Goal: Information Seeking & Learning: Compare options

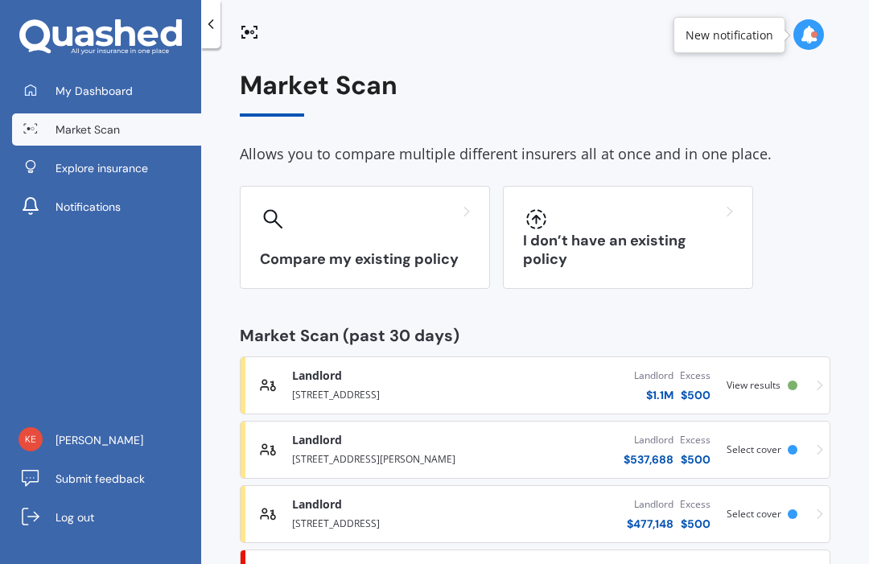
click at [212, 14] on div at bounding box center [210, 24] width 19 height 48
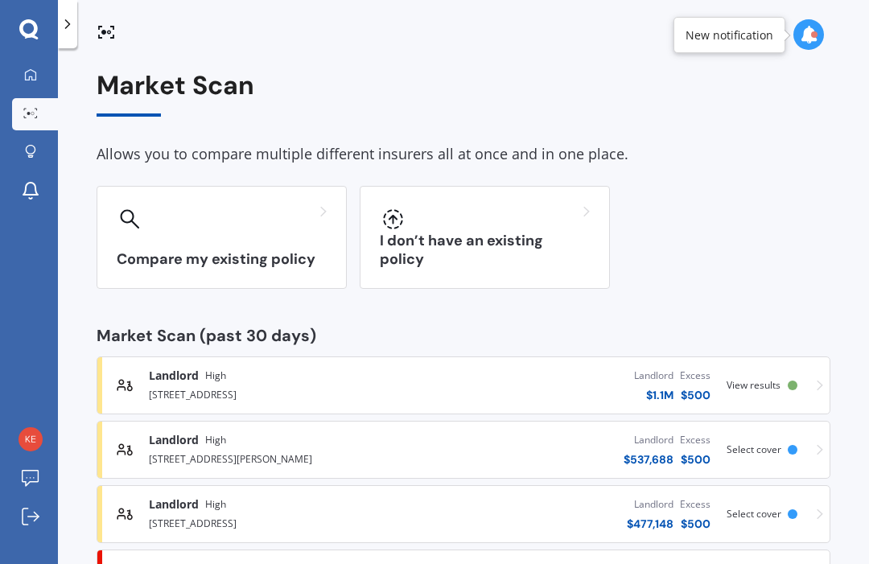
click at [71, 27] on icon at bounding box center [68, 24] width 16 height 16
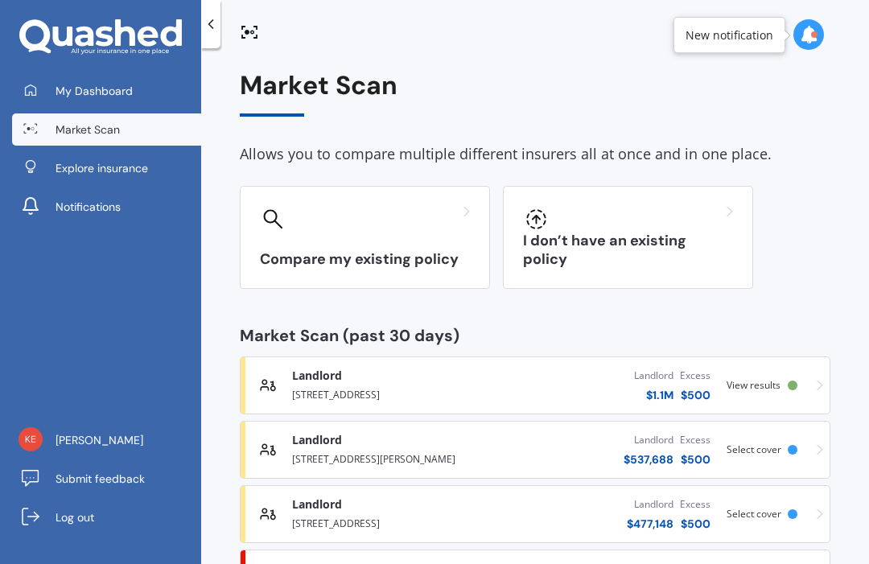
click at [146, 123] on link "Market Scan" at bounding box center [106, 129] width 189 height 32
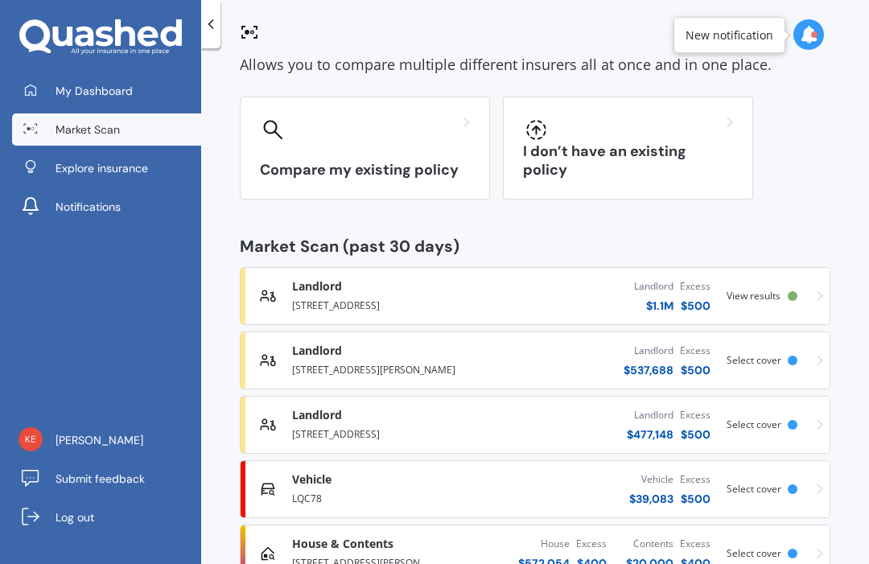
scroll to position [88, 0]
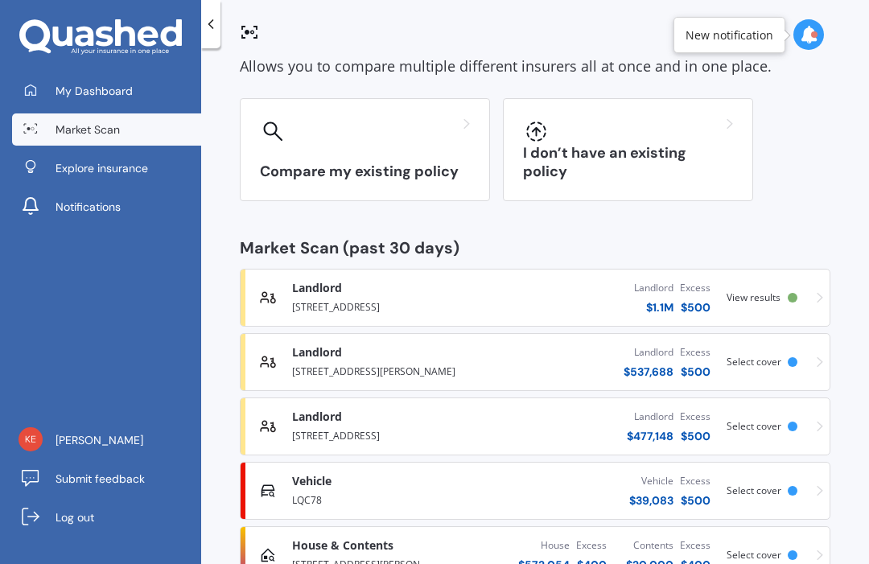
click at [401, 483] on div "Vehicle Comprehensive" at bounding box center [389, 481] width 195 height 16
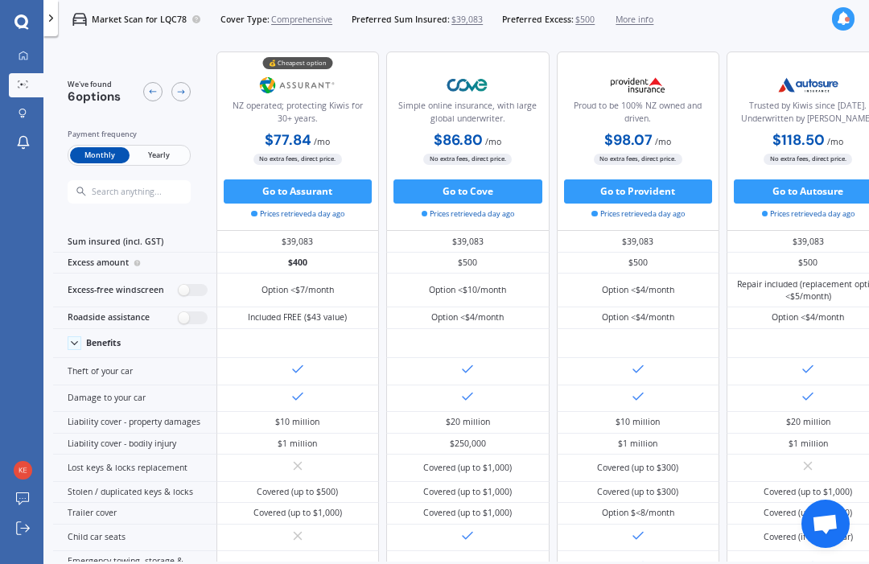
click at [34, 51] on link "My Dashboard" at bounding box center [26, 56] width 35 height 24
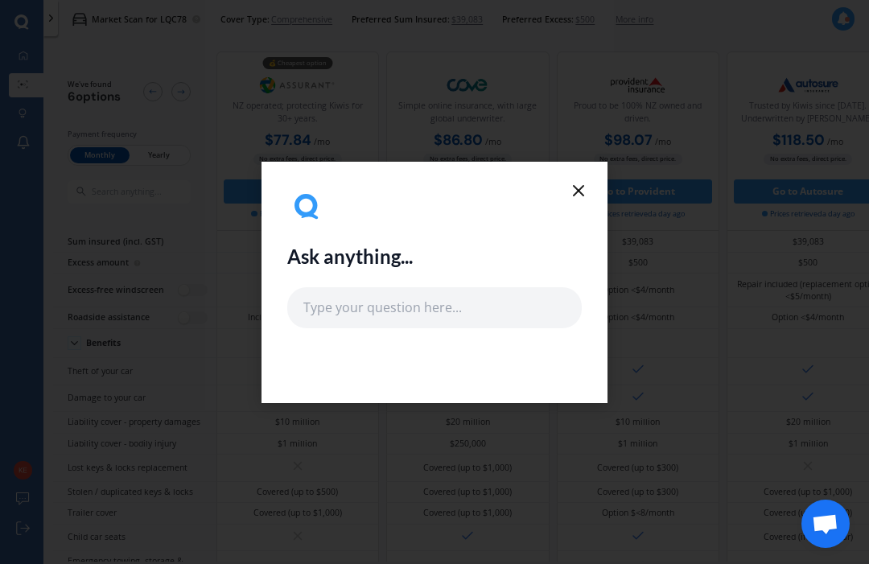
click at [570, 191] on icon at bounding box center [578, 190] width 19 height 19
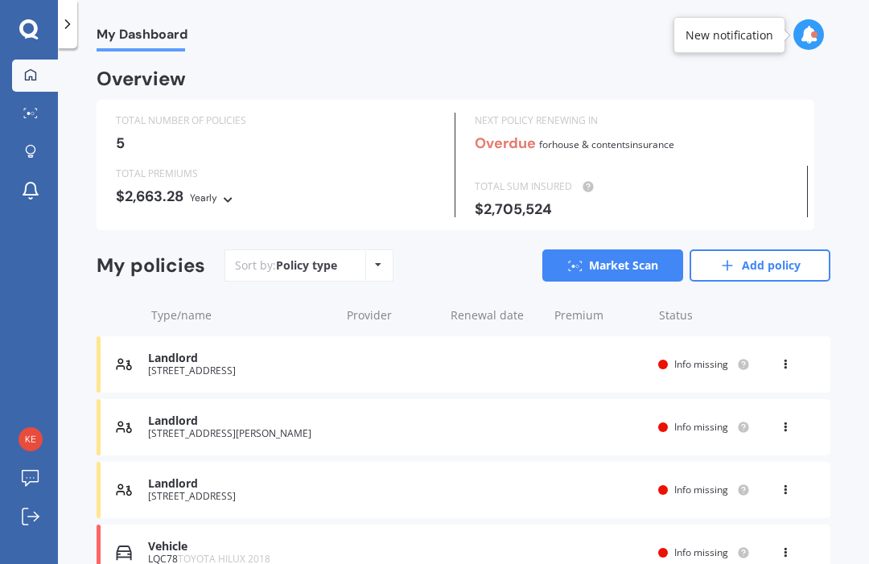
click at [16, 27] on div at bounding box center [29, 29] width 58 height 21
click at [37, 35] on icon at bounding box center [28, 29] width 19 height 21
click at [31, 119] on div at bounding box center [30, 114] width 24 height 12
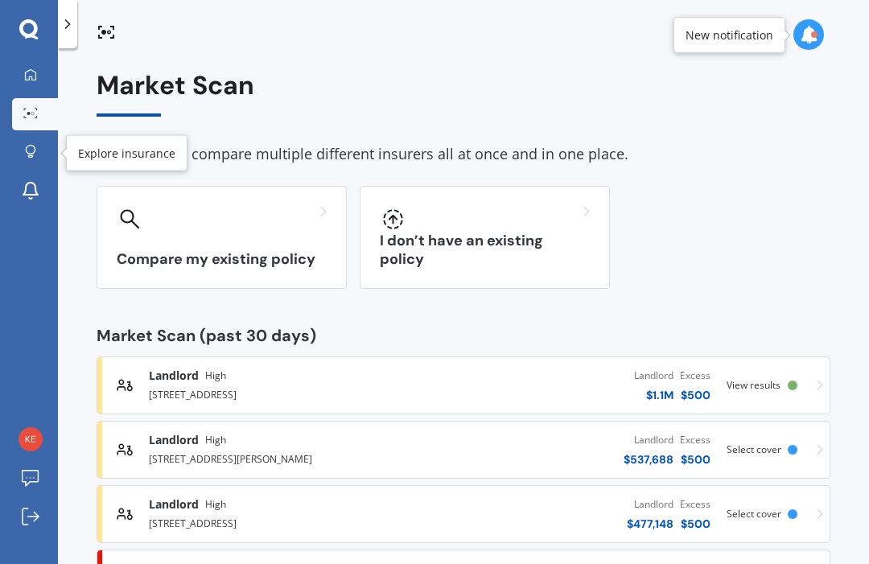
click at [26, 161] on link "Explore insurance" at bounding box center [35, 153] width 46 height 32
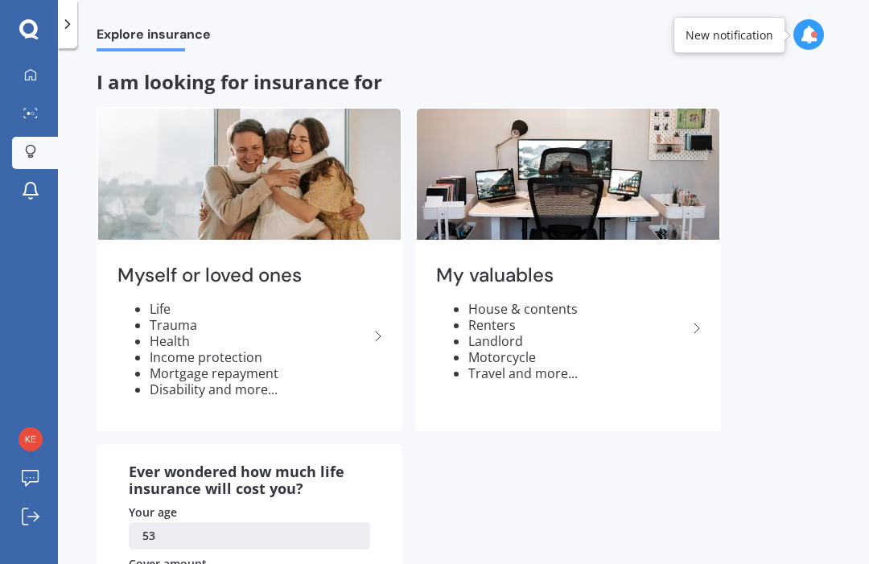
click at [166, 36] on span "Explore insurance" at bounding box center [154, 38] width 114 height 22
click at [64, 23] on icon at bounding box center [68, 24] width 16 height 16
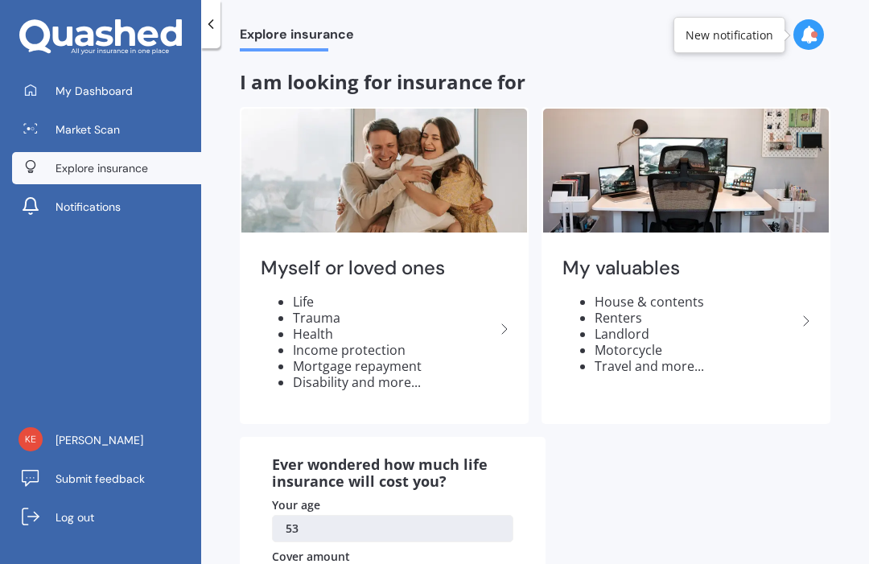
click at [809, 33] on icon at bounding box center [808, 35] width 18 height 18
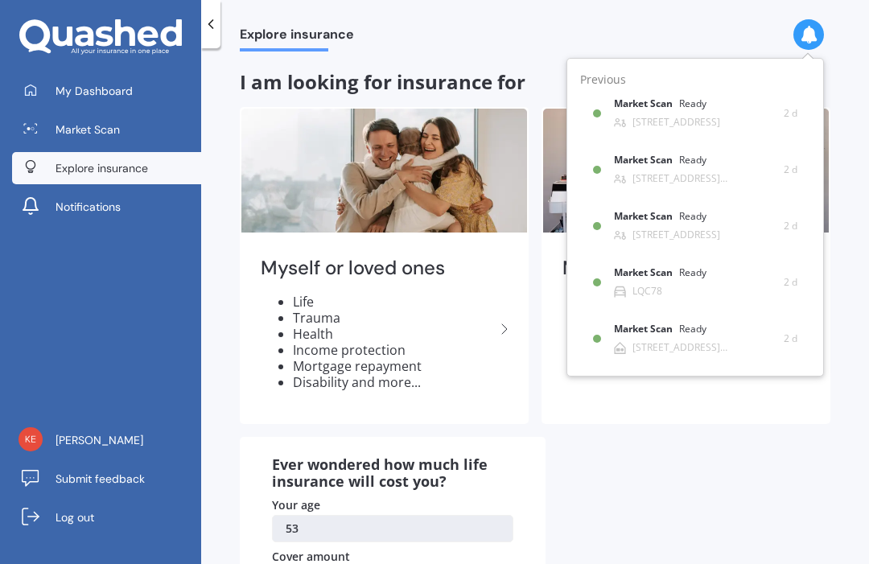
click at [84, 95] on span "My Dashboard" at bounding box center [93, 91] width 77 height 16
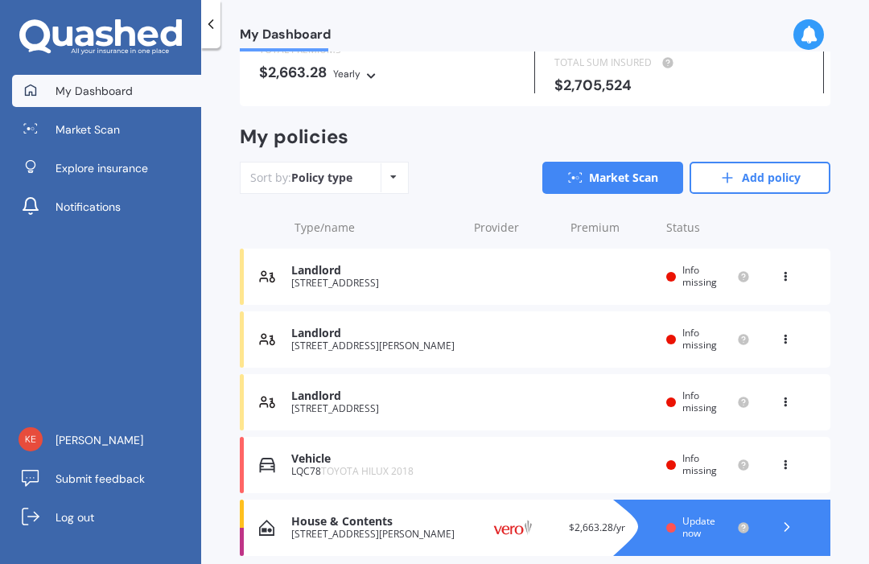
scroll to position [123, 0]
click at [617, 167] on link "Market Scan" at bounding box center [612, 178] width 141 height 32
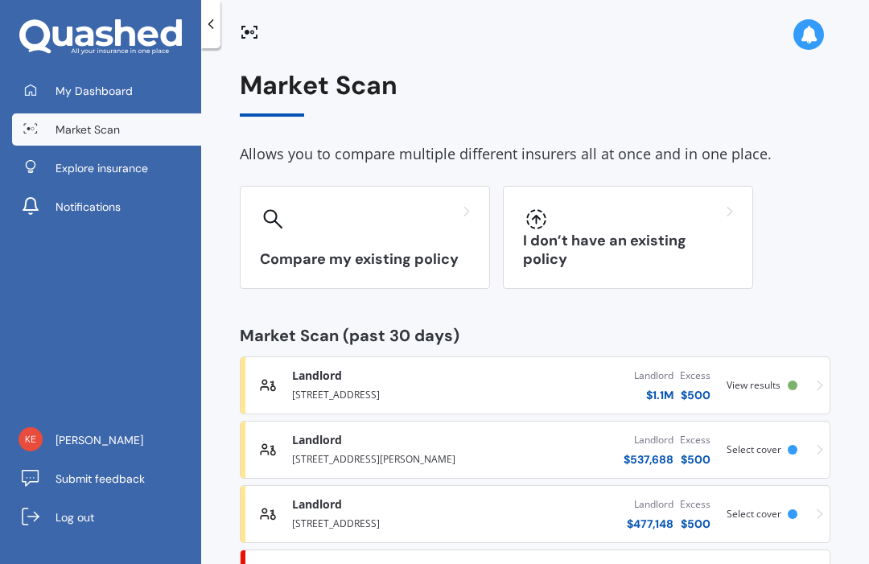
click at [475, 211] on div "Compare my existing policy" at bounding box center [365, 237] width 250 height 103
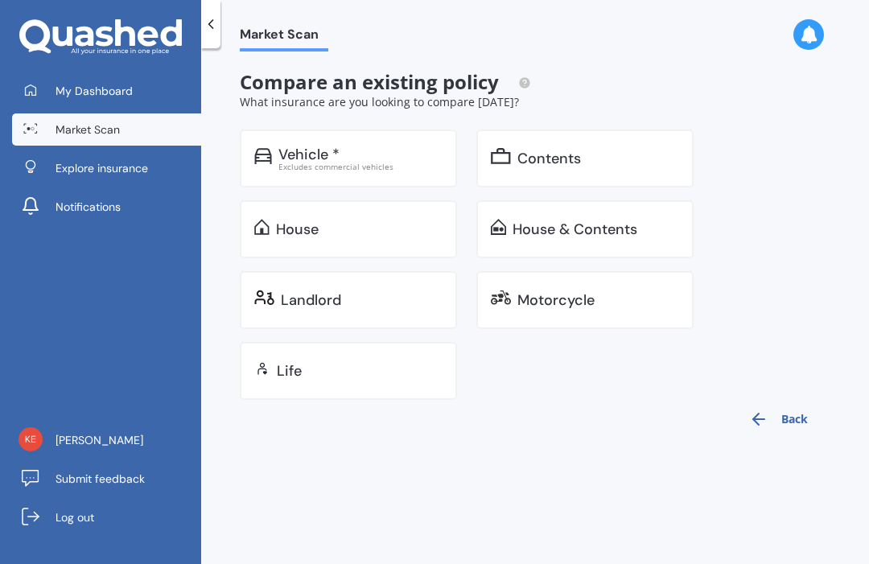
click at [391, 158] on div "Vehicle *" at bounding box center [360, 154] width 164 height 16
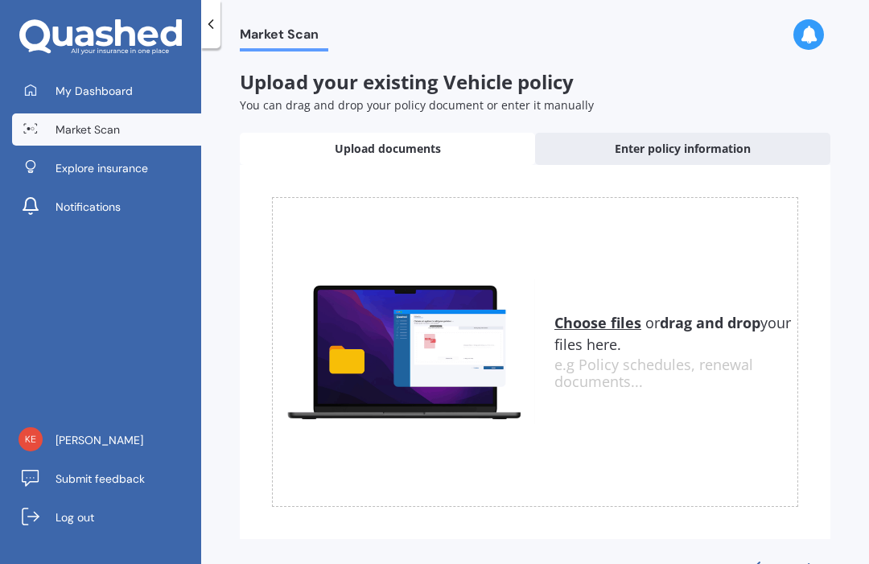
click at [409, 150] on span "Upload documents" at bounding box center [388, 149] width 106 height 16
click at [803, 549] on div "Uploading Choose files or drag and drop your files here. Choose files or photos…" at bounding box center [535, 371] width 590 height 413
click at [801, 563] on button "Previous" at bounding box center [790, 567] width 80 height 19
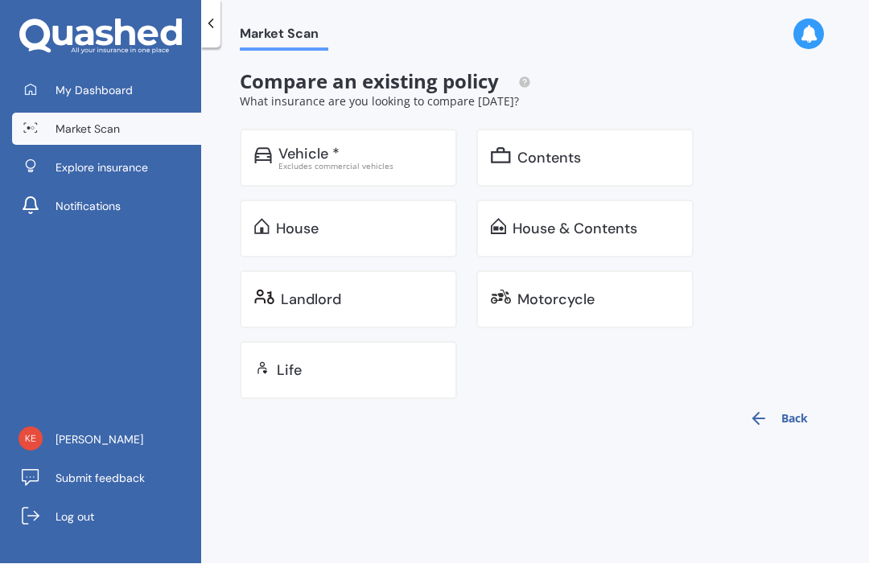
click at [314, 153] on div "Vehicle *" at bounding box center [308, 154] width 61 height 16
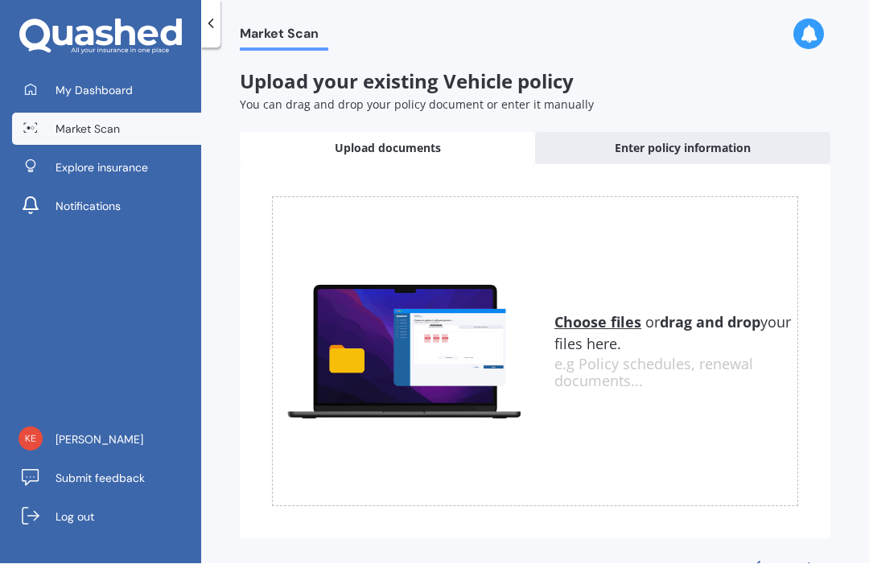
click at [675, 146] on span "Enter policy information" at bounding box center [682, 149] width 136 height 16
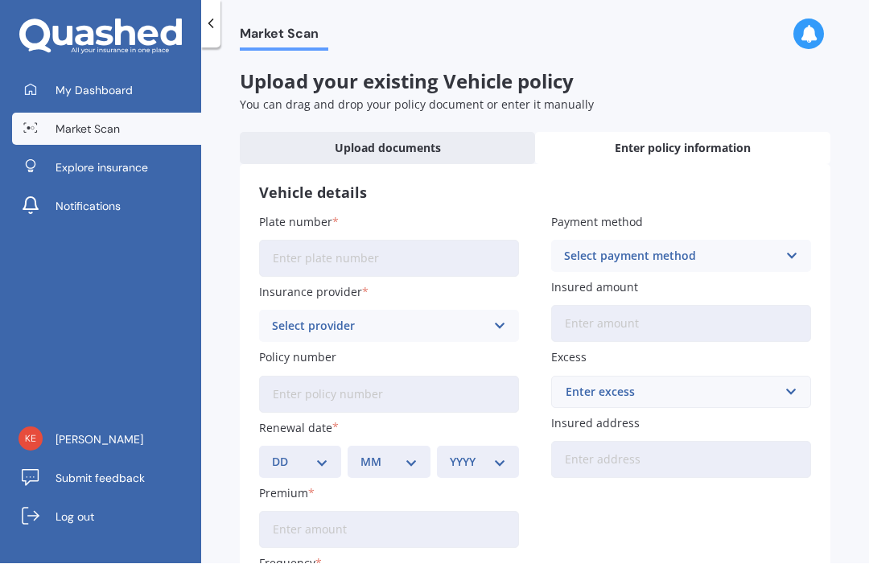
click at [343, 252] on input "Plate number" at bounding box center [389, 258] width 260 height 37
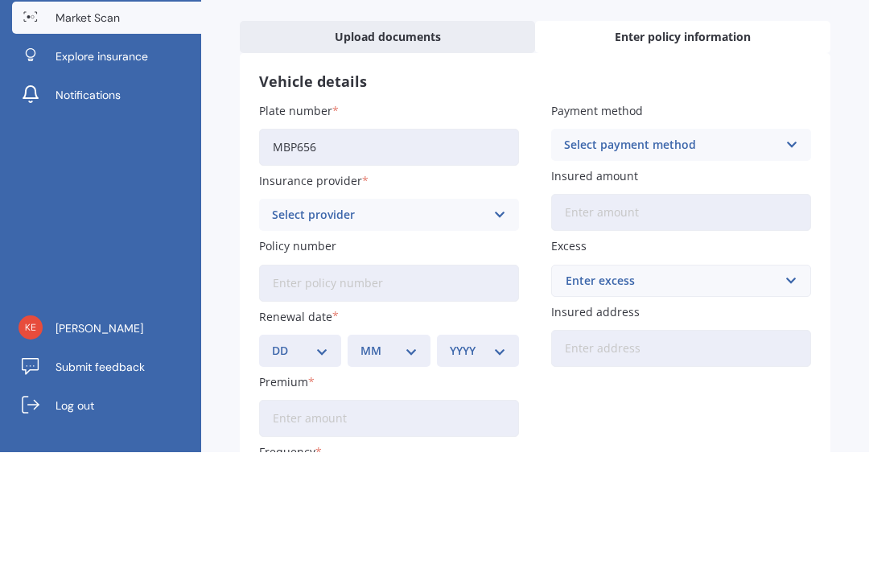
type input "MBP656"
click at [500, 318] on icon at bounding box center [499, 327] width 14 height 18
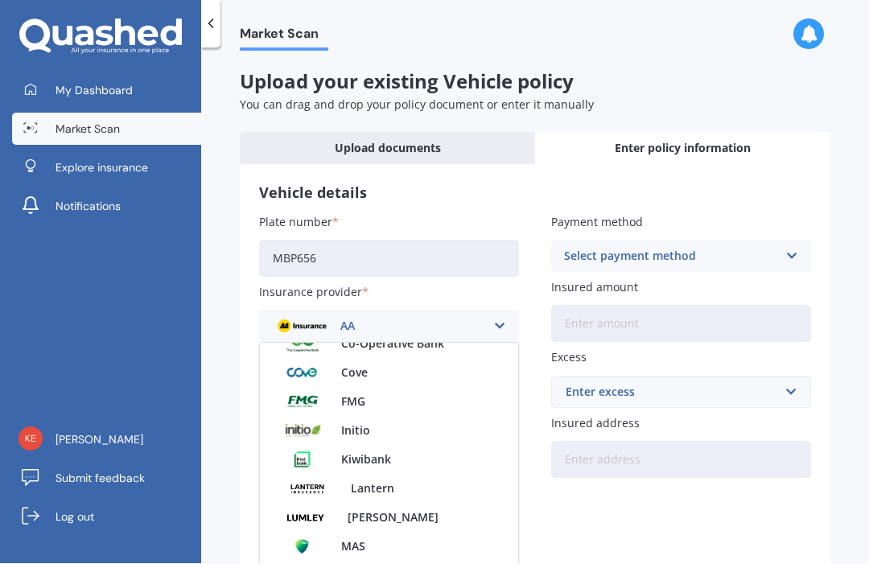
scroll to position [286, 0]
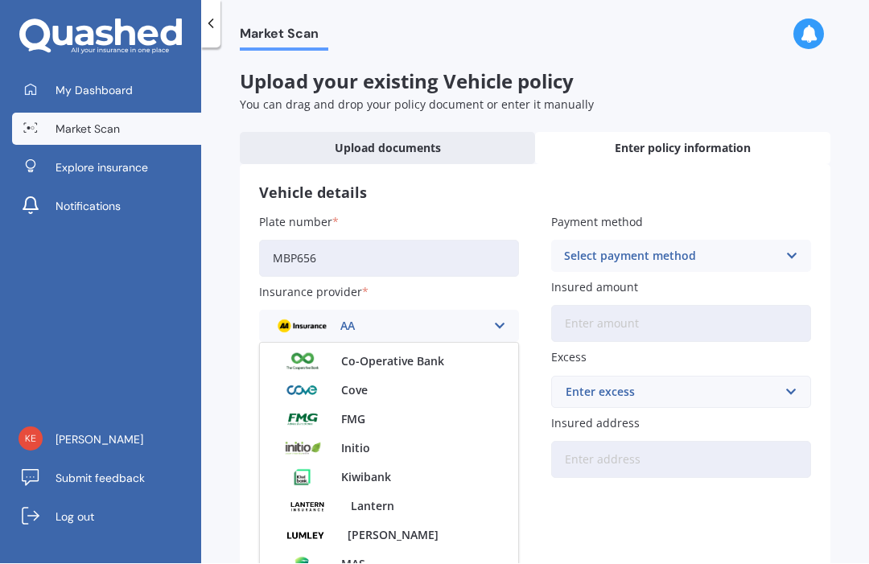
click at [365, 416] on span "FMG" at bounding box center [353, 419] width 24 height 11
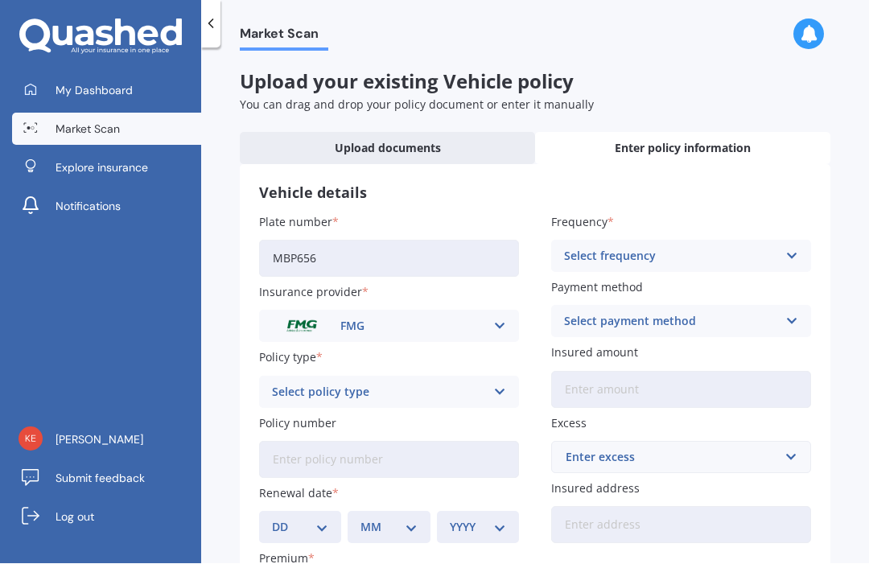
click at [494, 392] on icon at bounding box center [499, 393] width 14 height 18
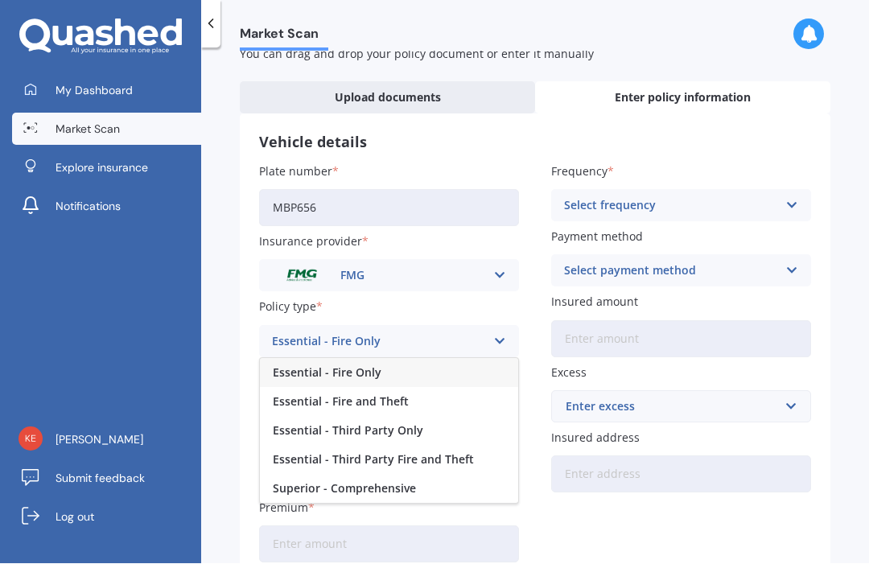
scroll to position [51, 0]
click at [395, 486] on span "Superior - Comprehensive" at bounding box center [344, 488] width 143 height 11
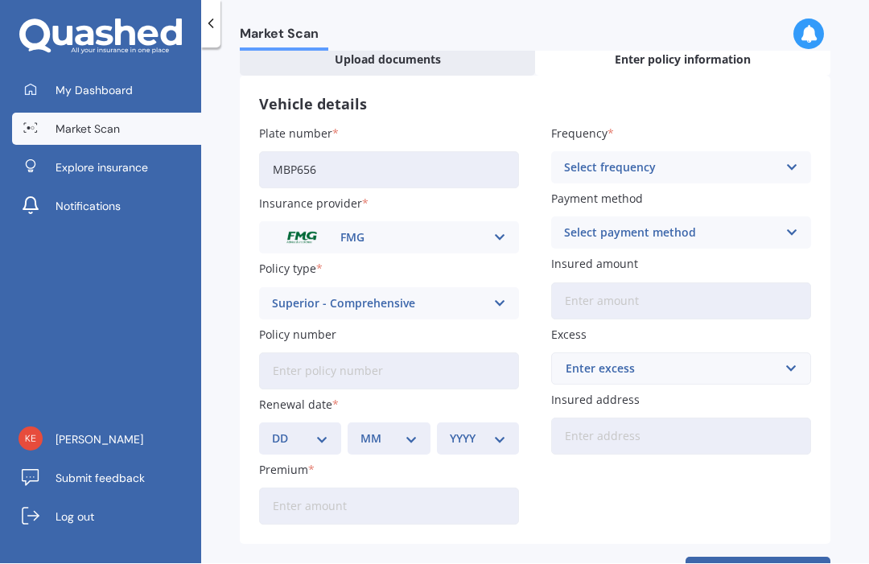
scroll to position [88, 0]
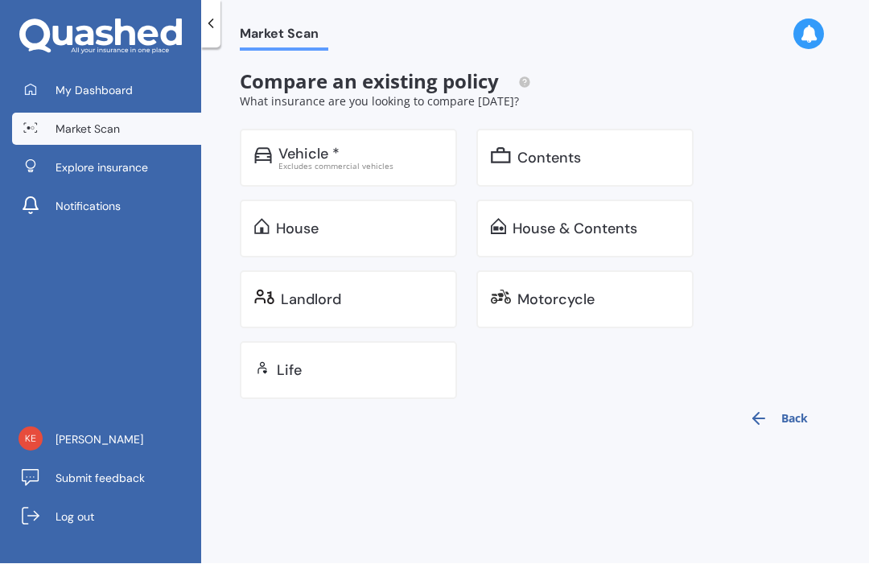
click at [799, 413] on button "Back" at bounding box center [778, 419] width 78 height 39
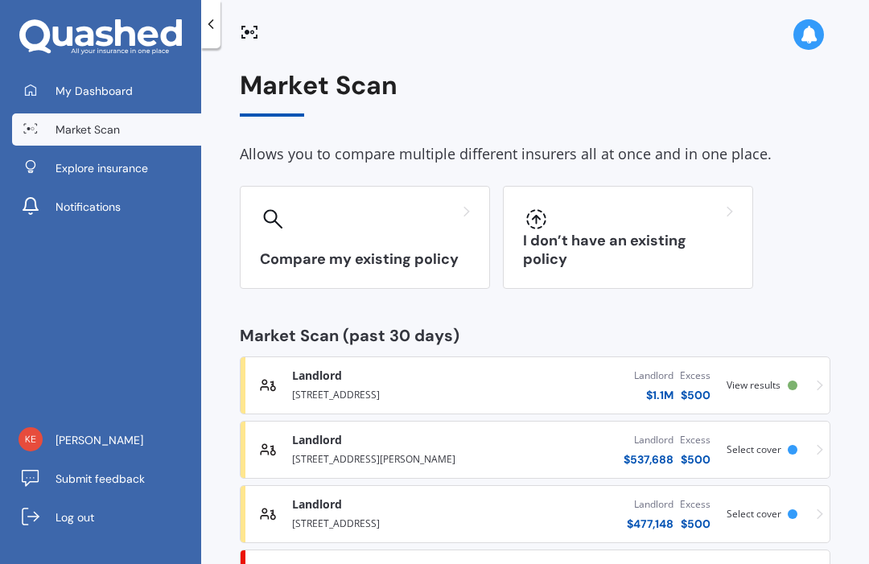
click at [103, 164] on span "Explore insurance" at bounding box center [101, 168] width 92 height 16
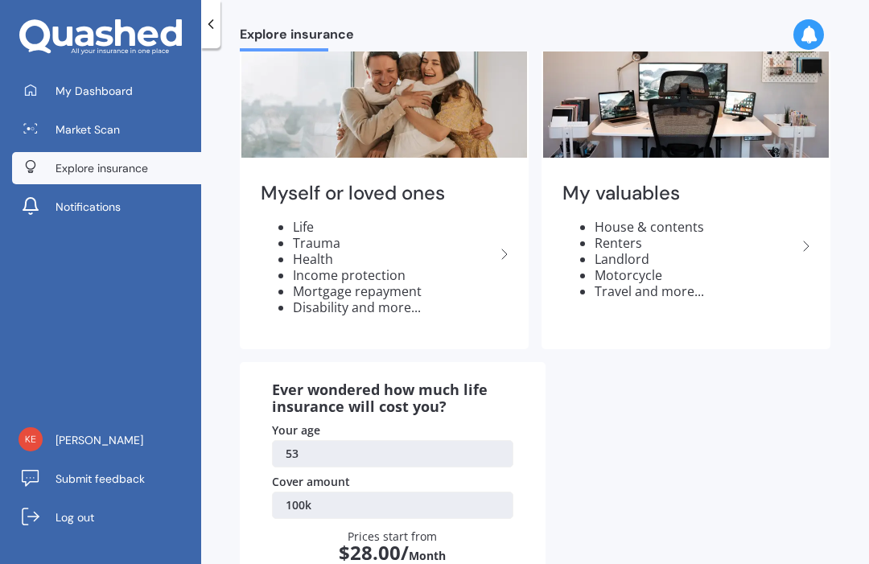
scroll to position [55, 0]
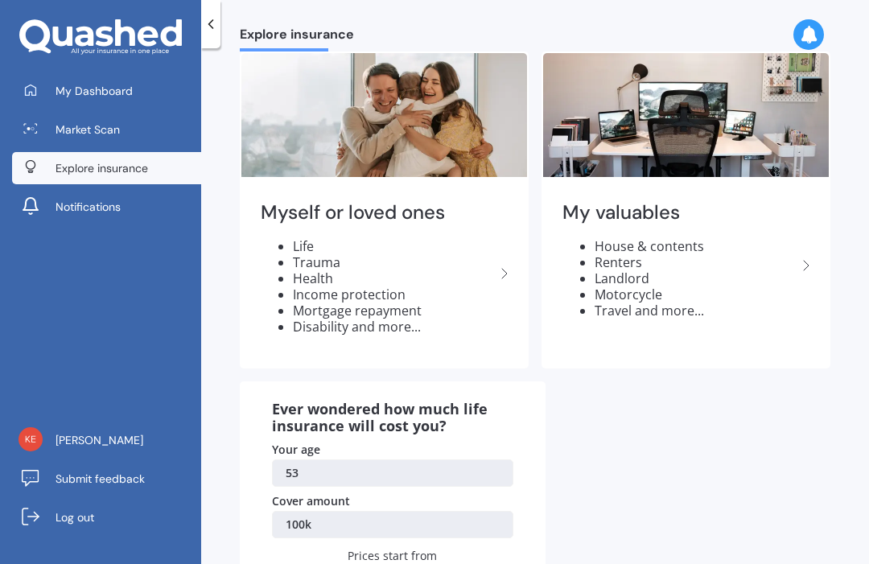
click at [509, 269] on icon at bounding box center [504, 273] width 19 height 19
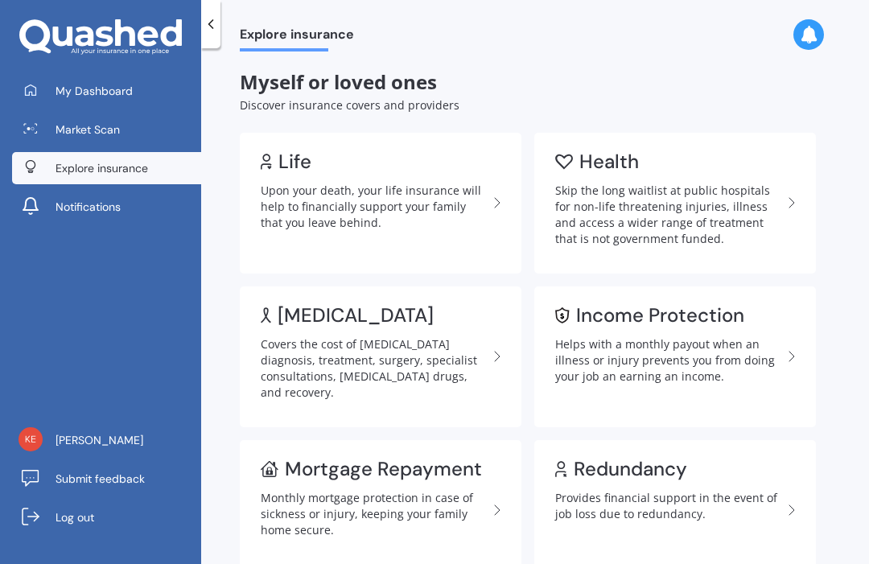
click at [218, 22] on icon at bounding box center [211, 24] width 16 height 16
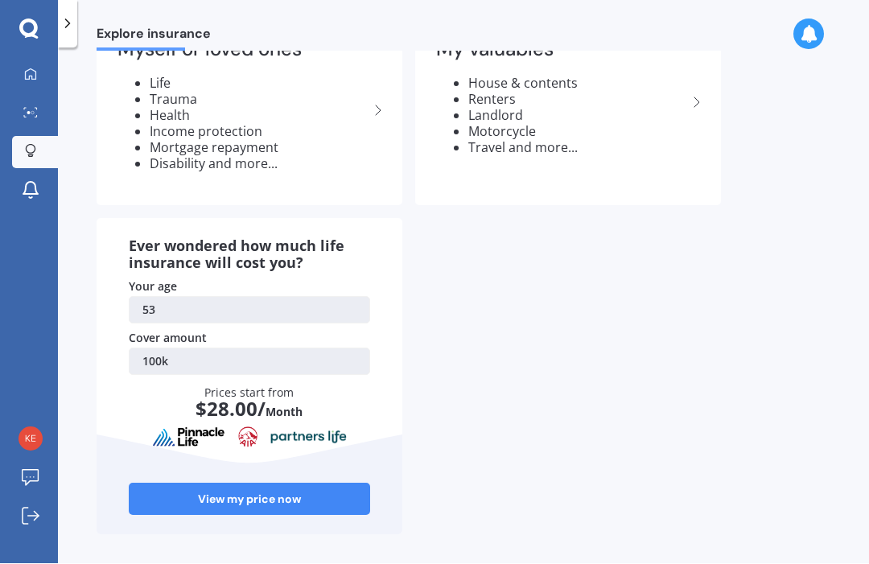
scroll to position [161, 0]
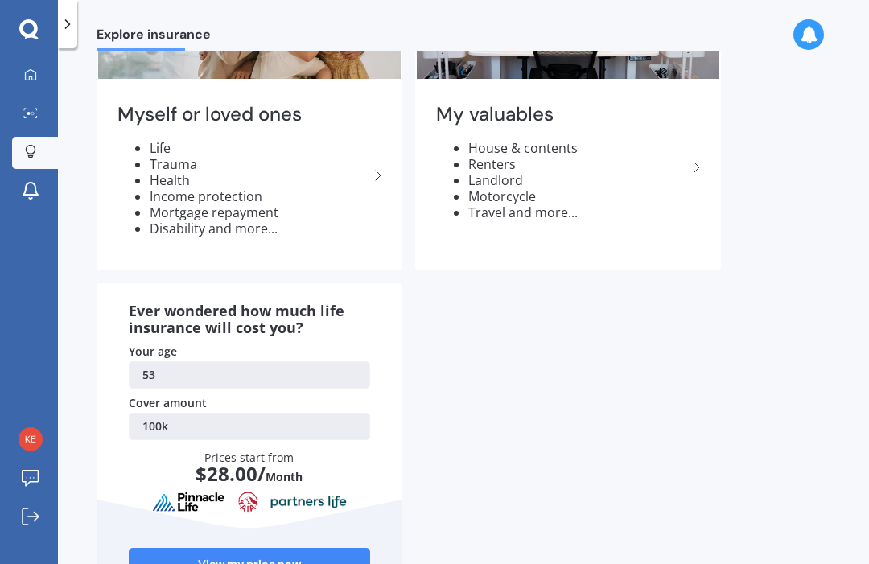
click at [667, 175] on li "Landlord" at bounding box center [577, 180] width 219 height 16
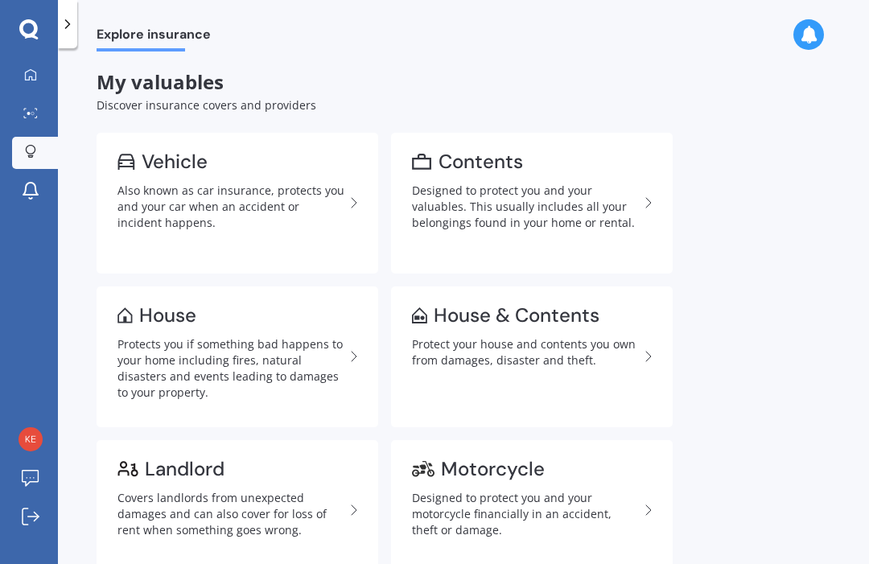
click at [217, 197] on div "Also known as car insurance, protects you and your car when an accident or inci…" at bounding box center [230, 207] width 227 height 48
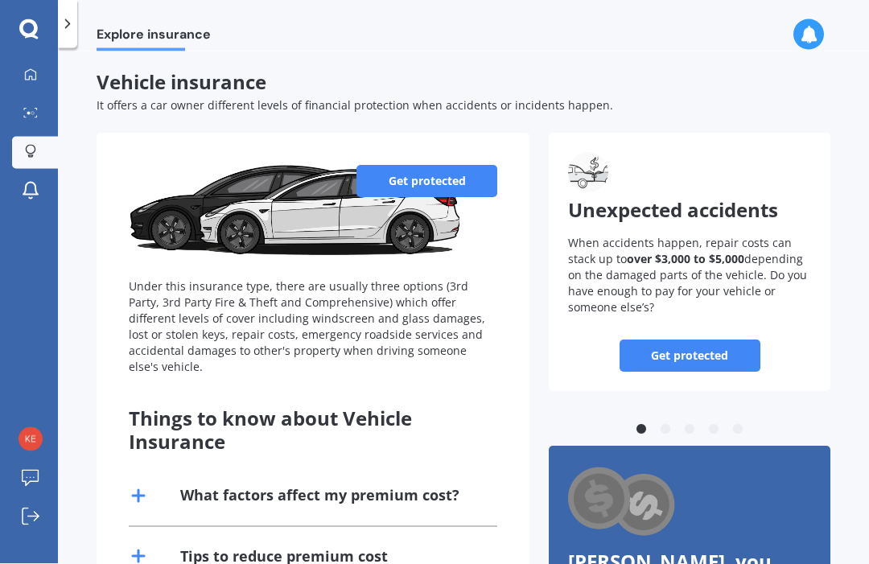
click at [433, 191] on link "Get protected" at bounding box center [426, 181] width 141 height 32
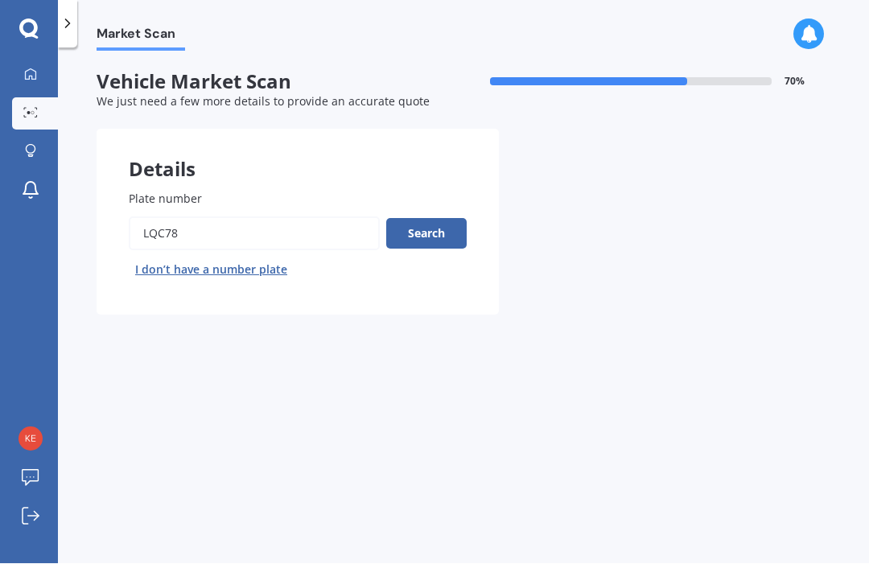
click at [269, 272] on button "I don’t have a number plate" at bounding box center [211, 270] width 165 height 26
select select "11"
select select "06"
select select "1972"
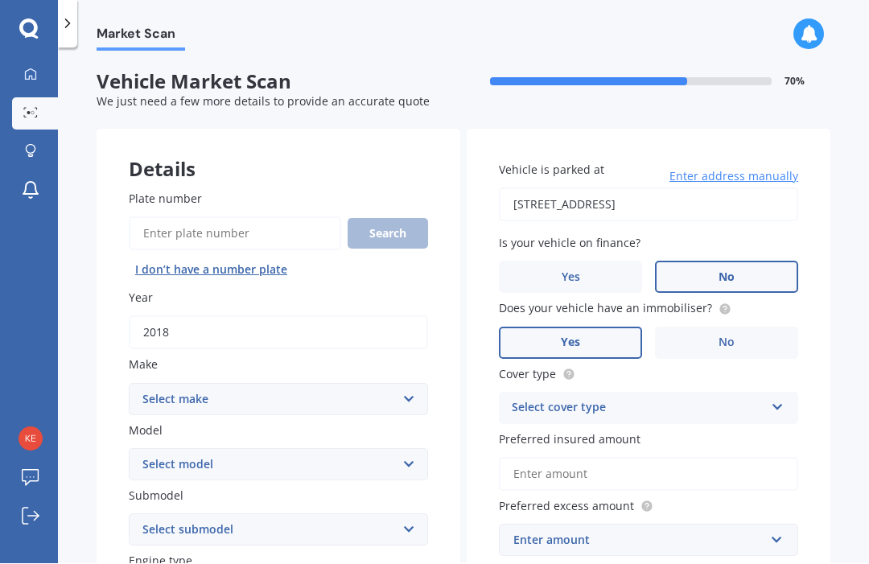
click at [192, 232] on input "Plate number" at bounding box center [235, 234] width 212 height 34
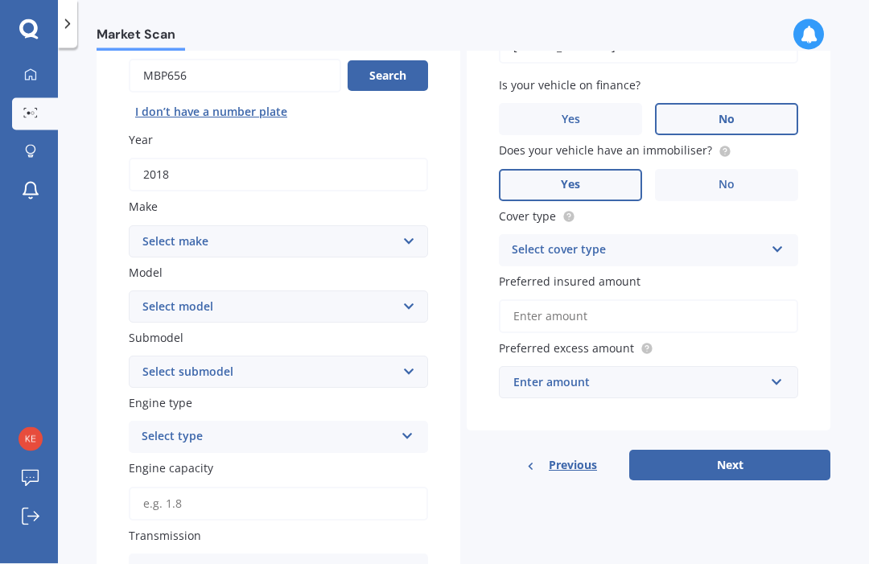
scroll to position [160, 0]
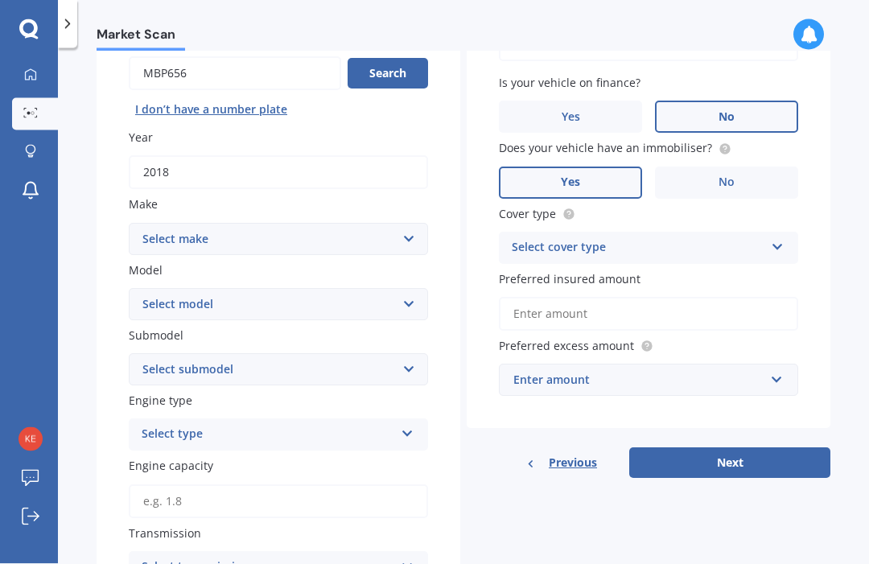
type input "MBP656"
click at [409, 77] on button "Search" at bounding box center [387, 74] width 80 height 31
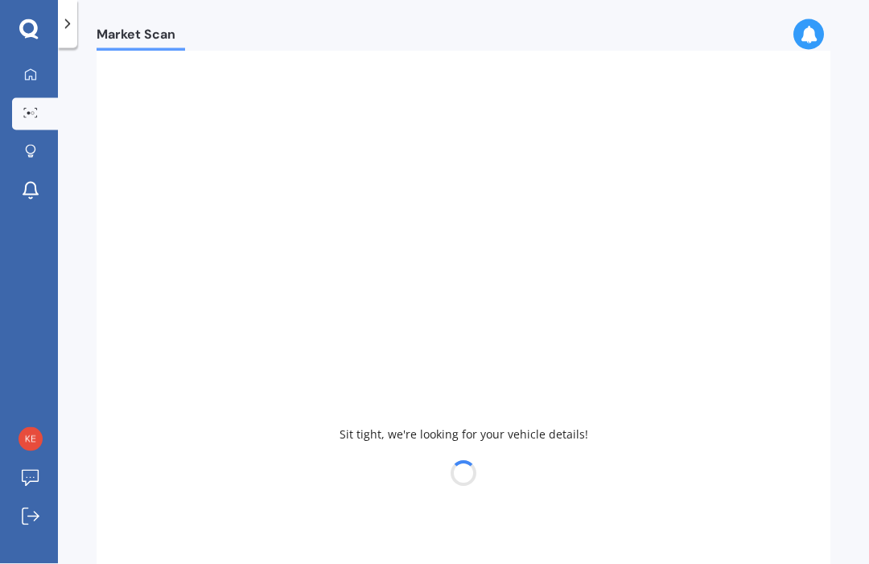
click at [412, 224] on div "Sit tight, we're looking for your vehicle details!" at bounding box center [464, 455] width 734 height 973
type input "2019"
select select "TOYOTA"
select select "HILUX"
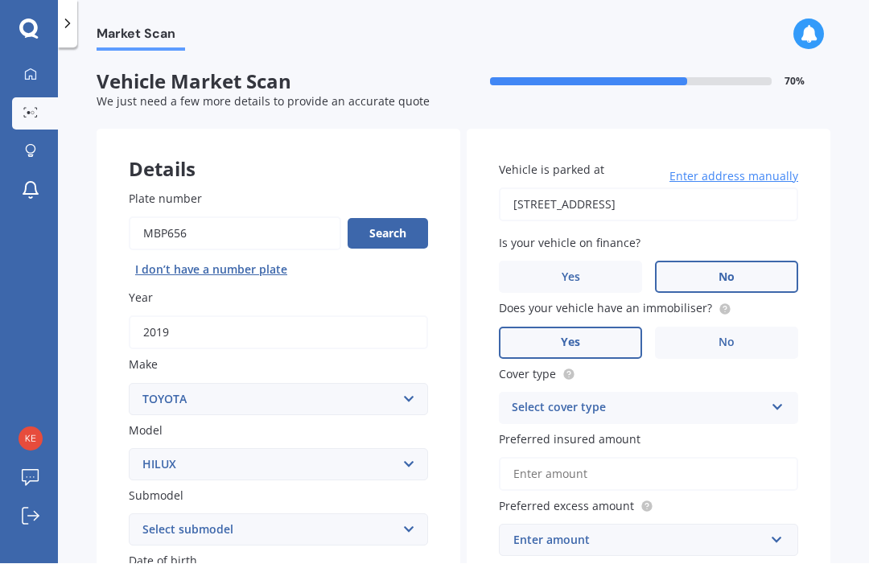
scroll to position [0, 0]
click at [753, 179] on span "Enter address manually" at bounding box center [733, 177] width 129 height 16
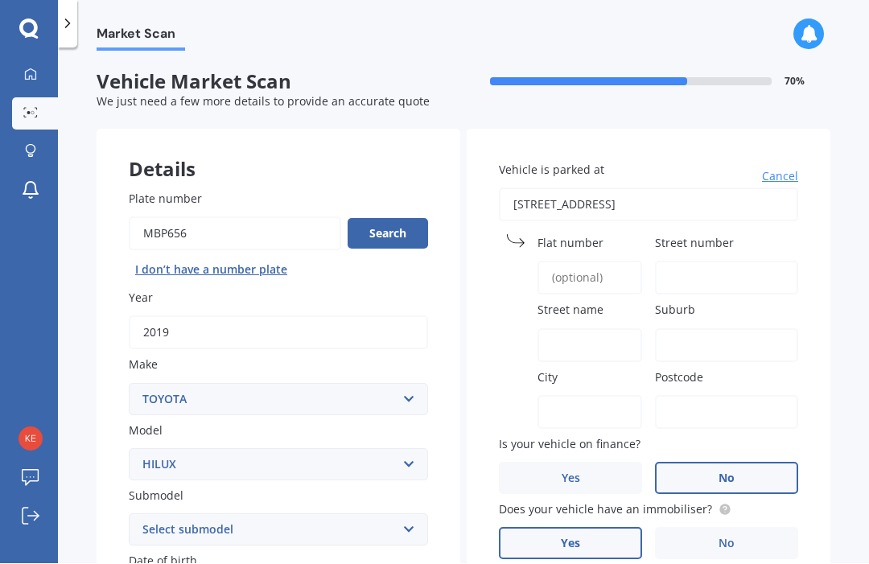
click at [688, 274] on input "Street number" at bounding box center [726, 278] width 143 height 34
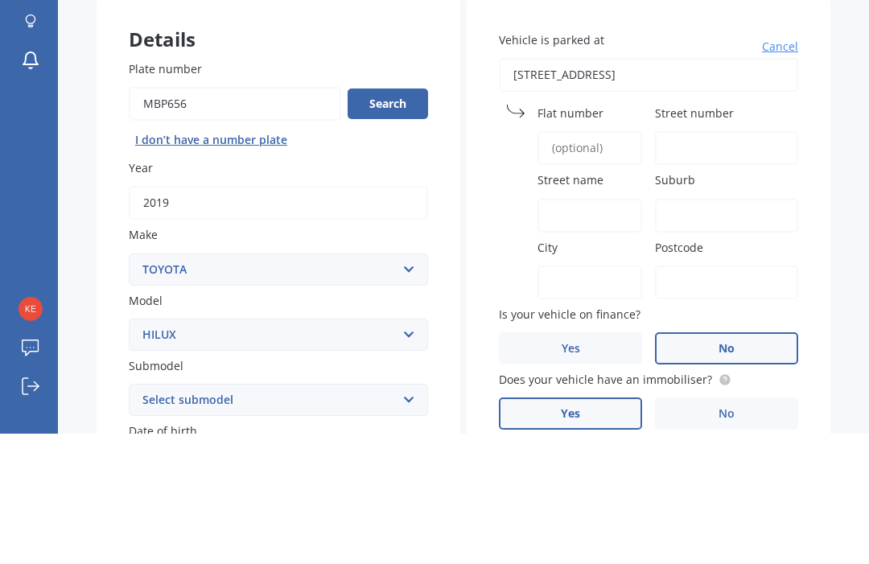
type input "1"
type input "136"
click at [576, 329] on input "Street name" at bounding box center [589, 346] width 105 height 34
type input "[PERSON_NAME][GEOGRAPHIC_DATA]"
click at [689, 329] on input "Suburb" at bounding box center [726, 346] width 143 height 34
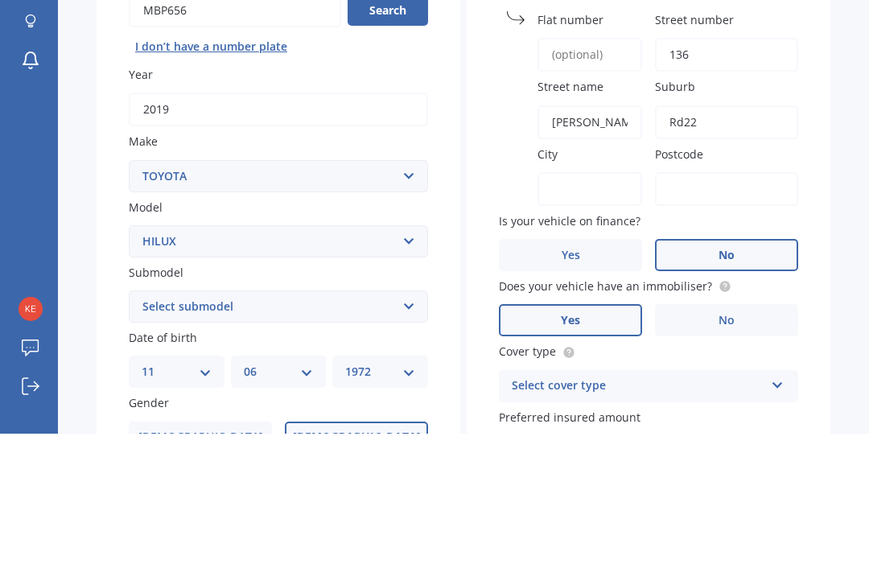
scroll to position [108, 0]
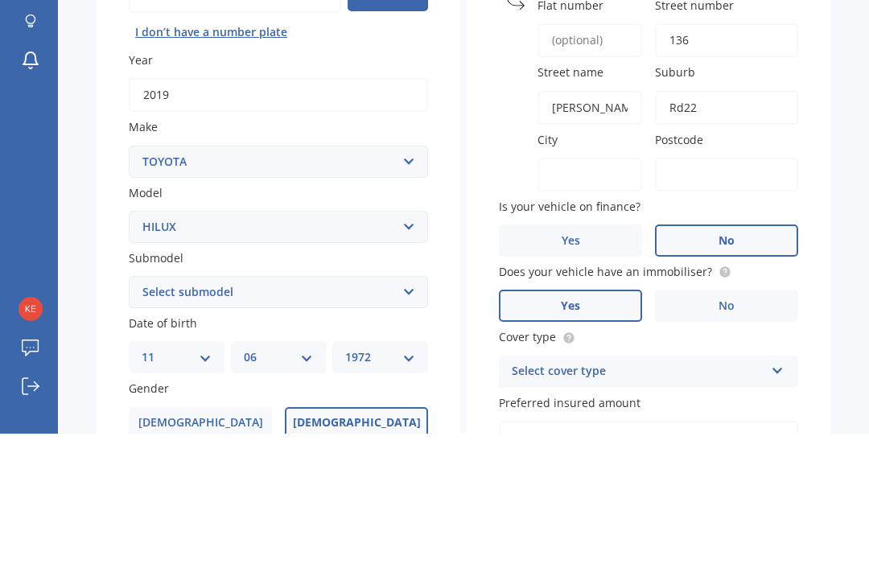
type input "Rd22"
click at [576, 288] on input "City" at bounding box center [589, 305] width 105 height 34
type input "[PERSON_NAME]"
click at [735, 288] on input "Postcode" at bounding box center [726, 305] width 143 height 34
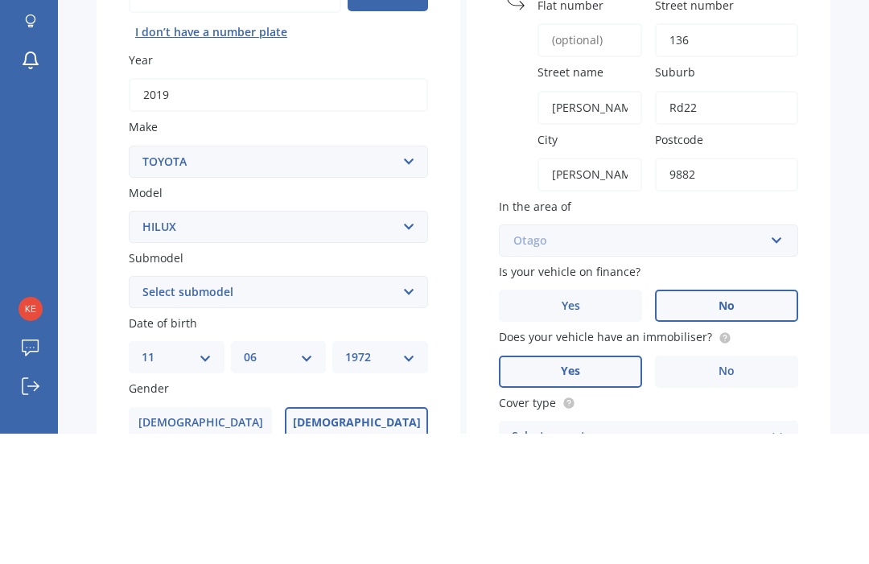
click at [784, 356] on input "text" at bounding box center [642, 371] width 285 height 31
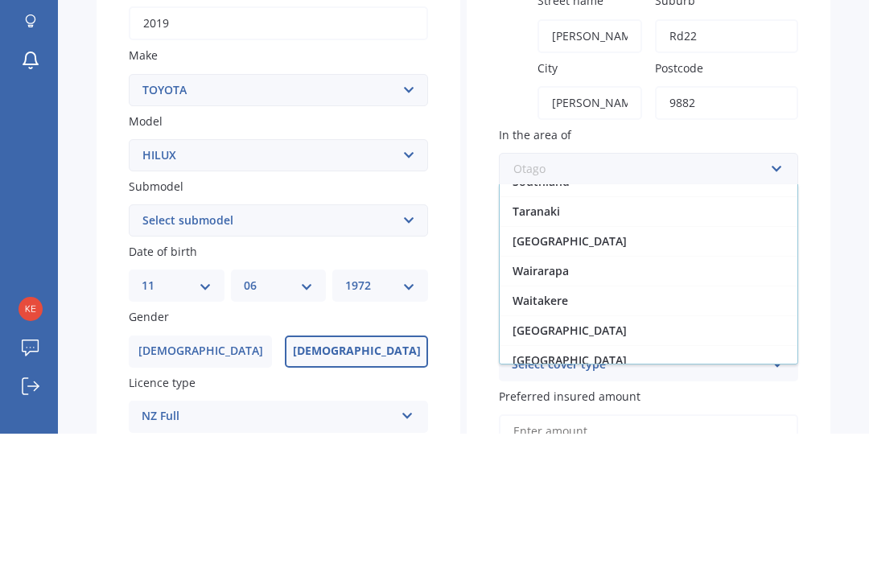
scroll to position [183, 0]
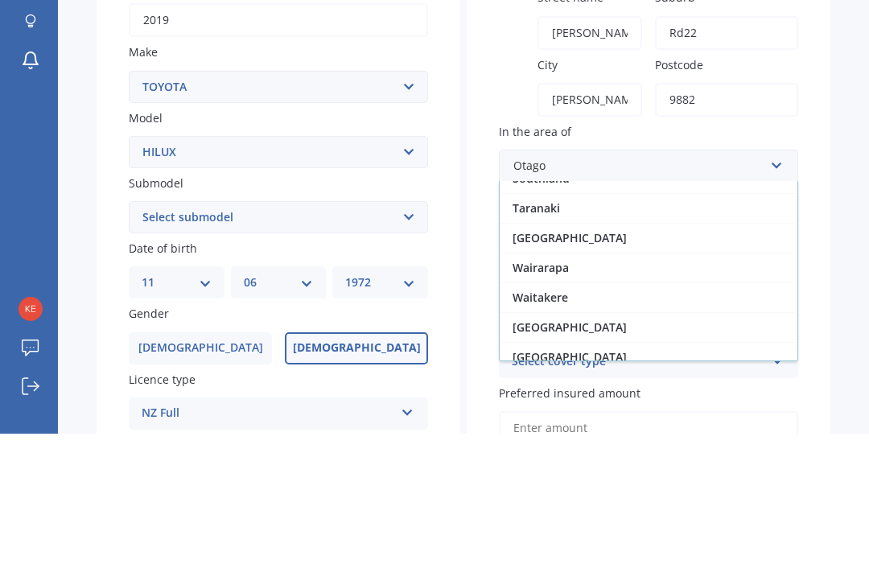
click at [728, 213] on input "9882" at bounding box center [726, 230] width 143 height 34
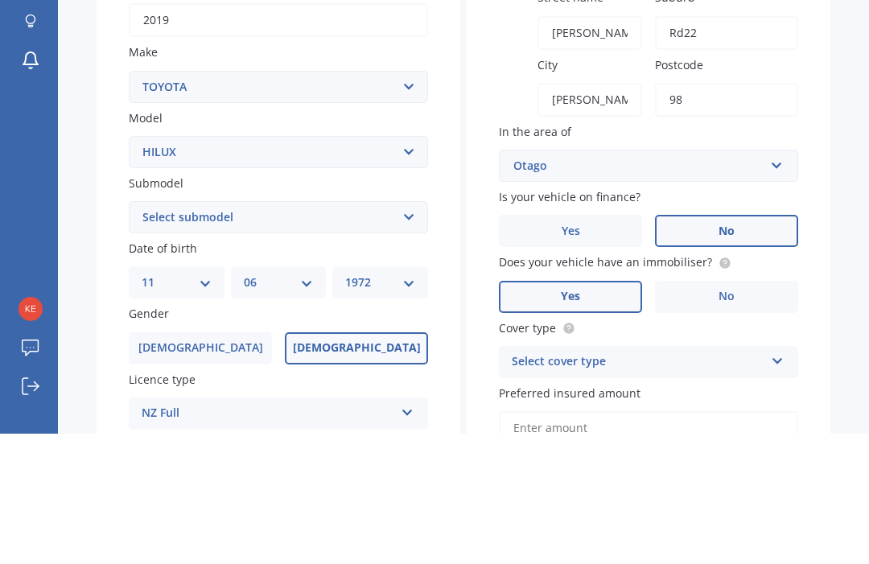
type input "9"
type input "8992"
click at [769, 281] on input "text" at bounding box center [642, 296] width 285 height 31
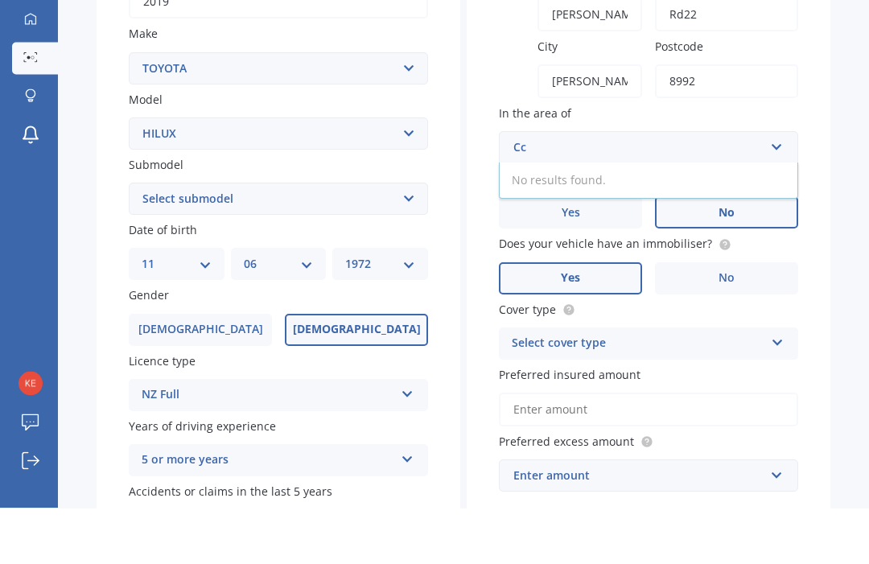
scroll to position [273, 0]
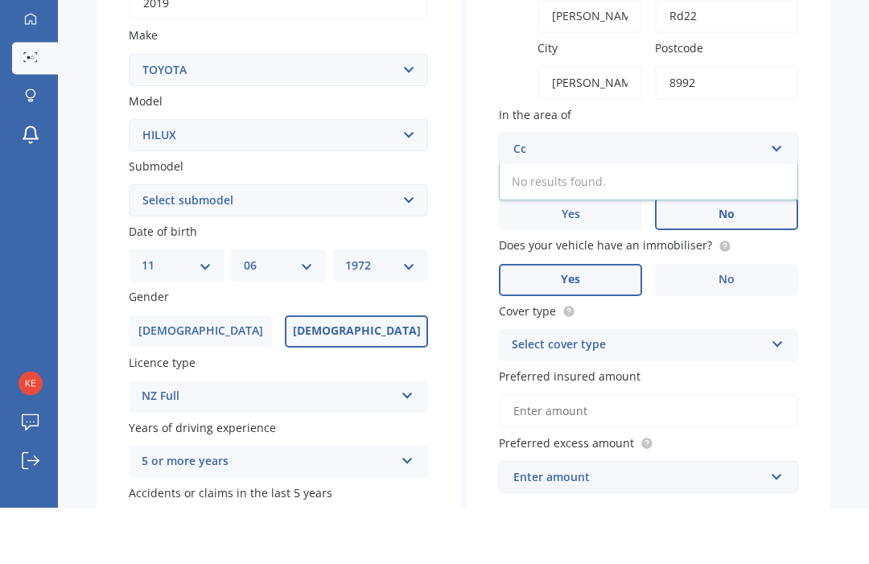
click at [612, 190] on input "Cc" at bounding box center [642, 205] width 285 height 31
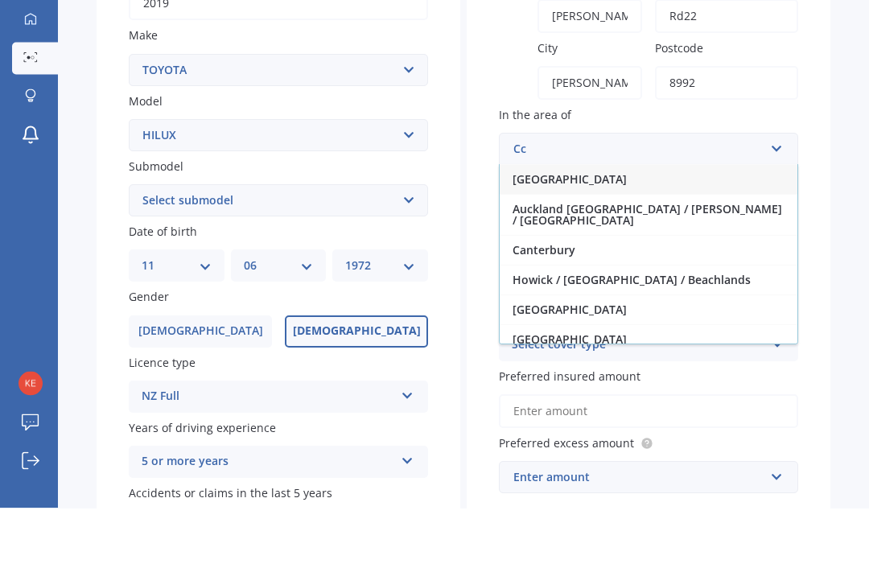
type input "C"
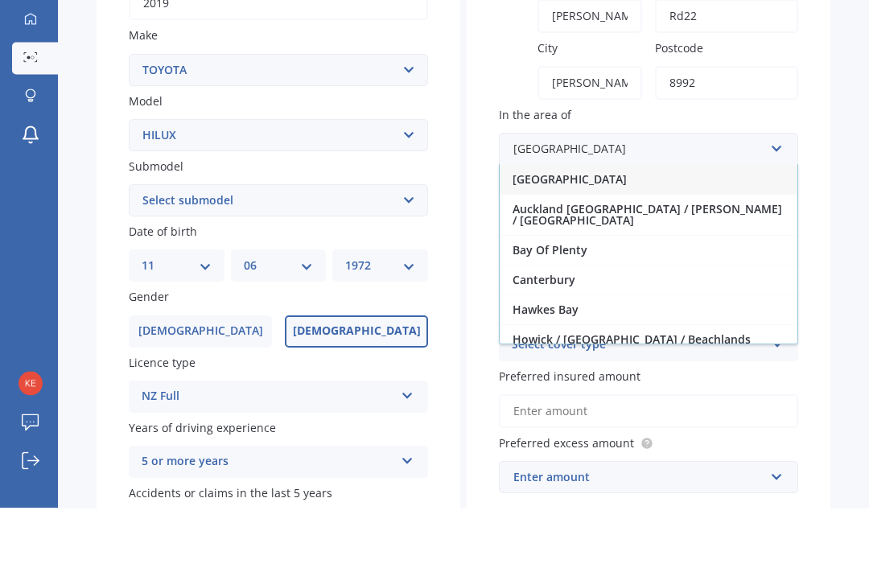
click at [731, 122] on input "8992" at bounding box center [726, 139] width 143 height 34
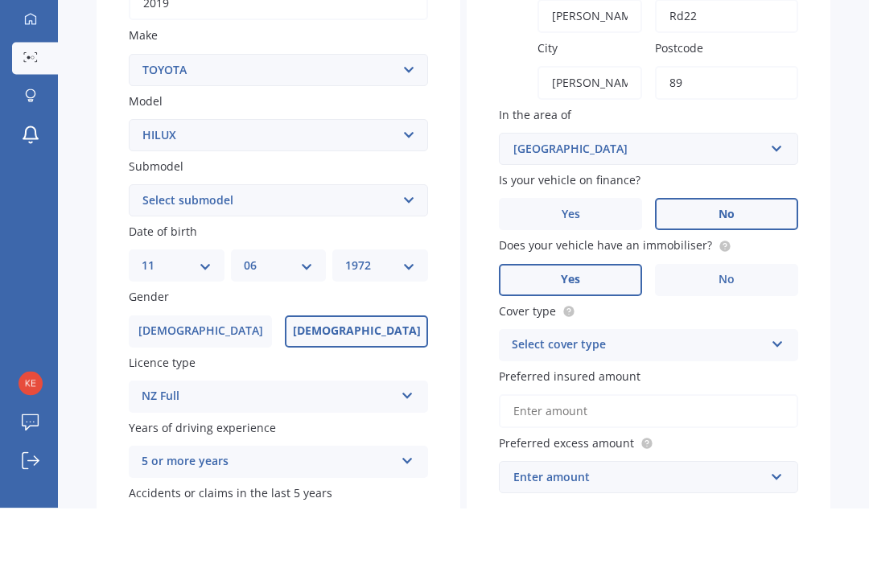
type input "8"
type input "7992"
click at [859, 109] on div "Market Scan Vehicle Market Scan 70 % We just need a few more details to provide…" at bounding box center [463, 309] width 811 height 516
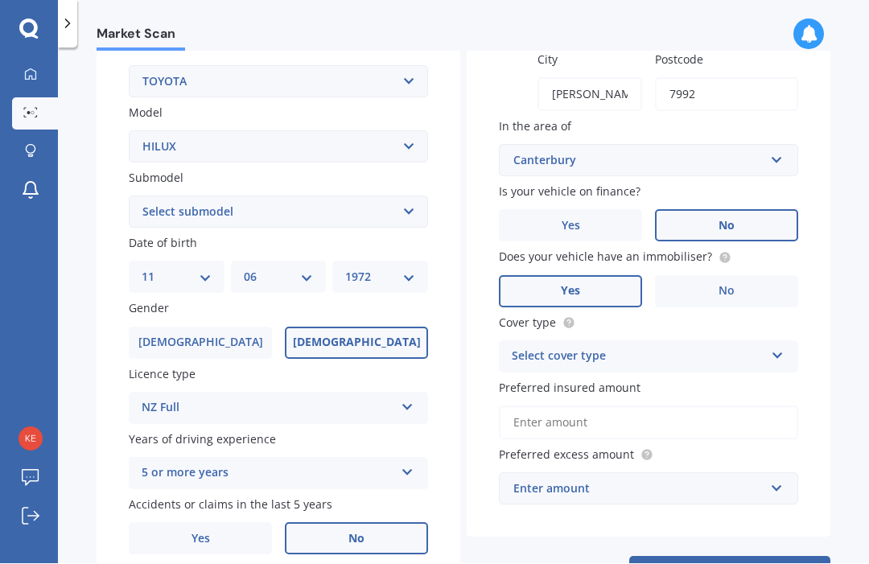
scroll to position [316, 0]
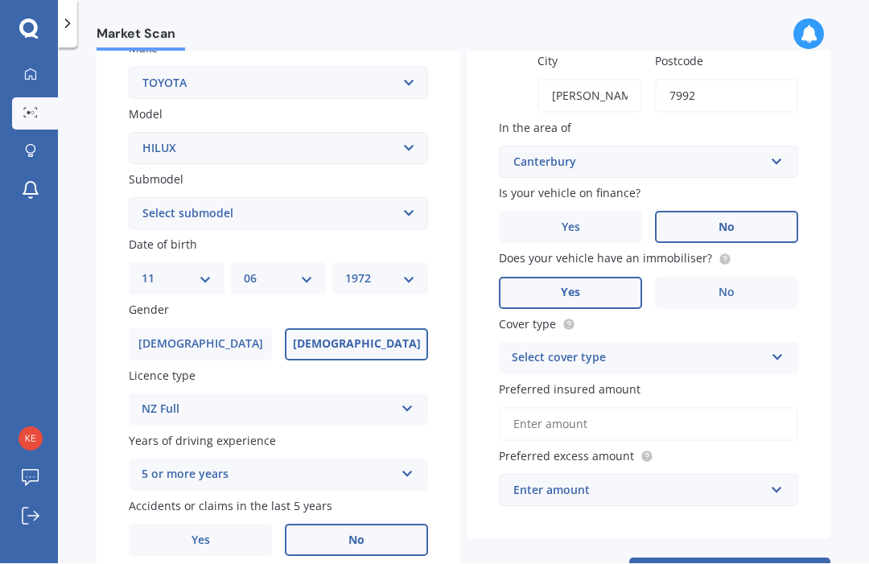
click at [783, 349] on icon at bounding box center [778, 354] width 14 height 11
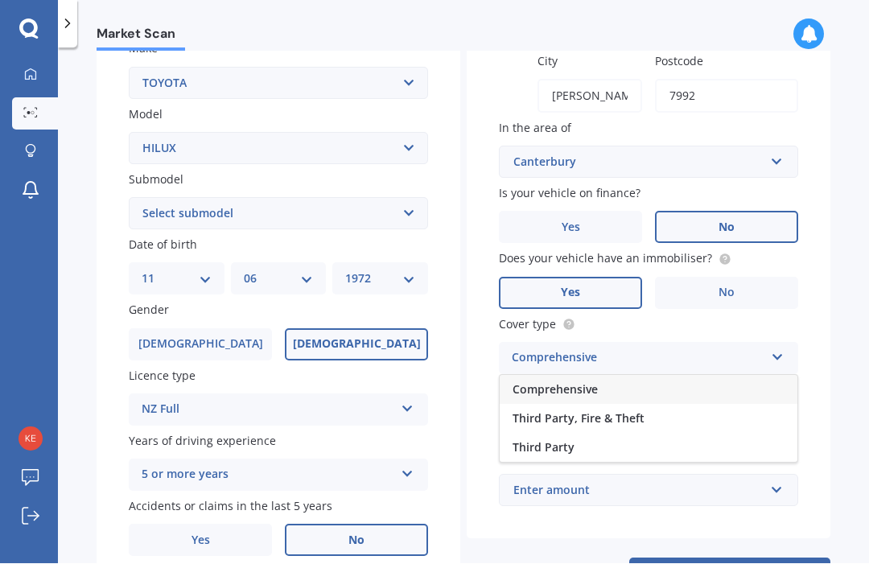
click at [770, 376] on div "Comprehensive" at bounding box center [648, 390] width 298 height 29
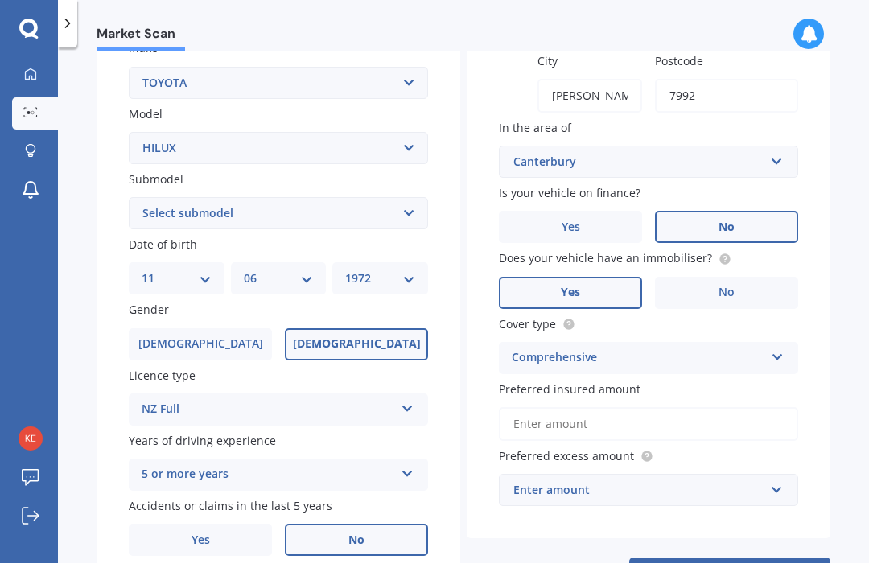
click at [738, 408] on input "Preferred insured amount" at bounding box center [648, 425] width 299 height 34
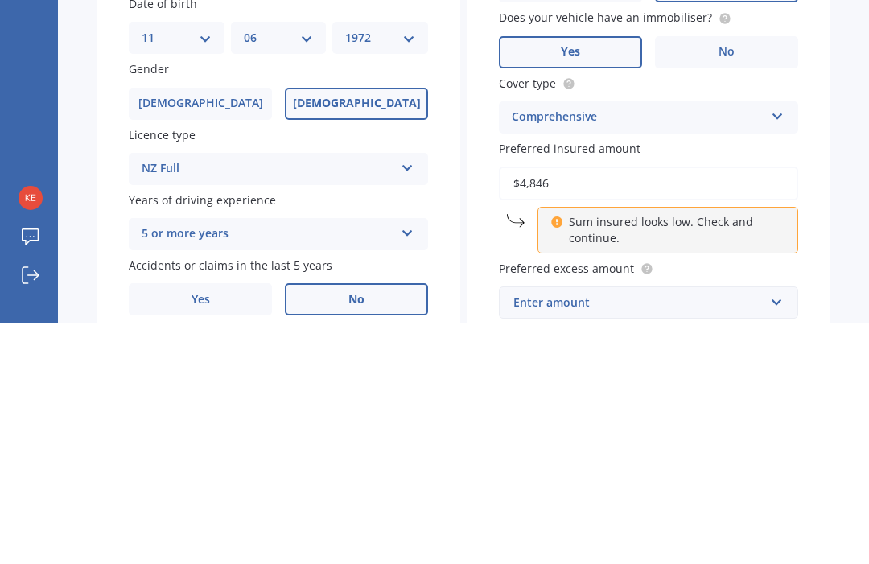
type input "$48,466"
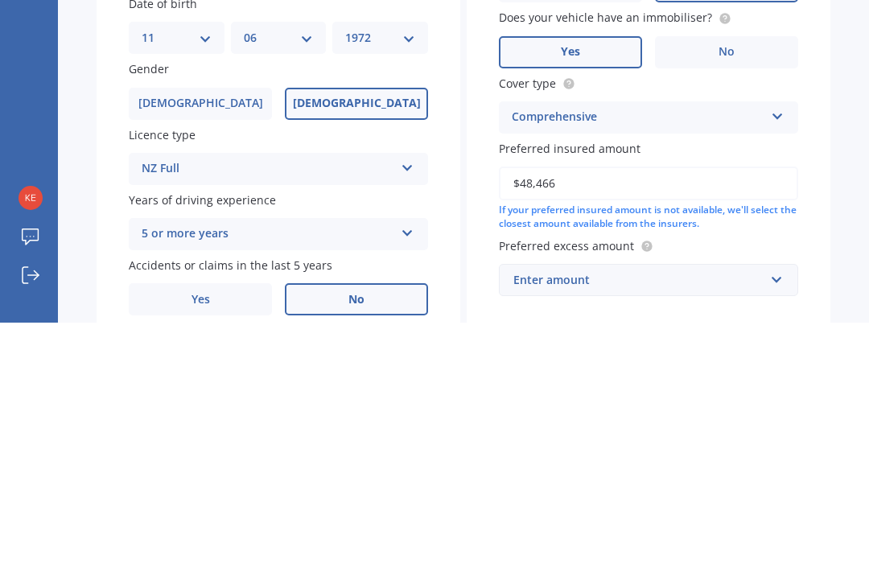
click at [857, 159] on div "Market Scan Vehicle Market Scan 70 % We just need a few more details to provide…" at bounding box center [463, 309] width 811 height 516
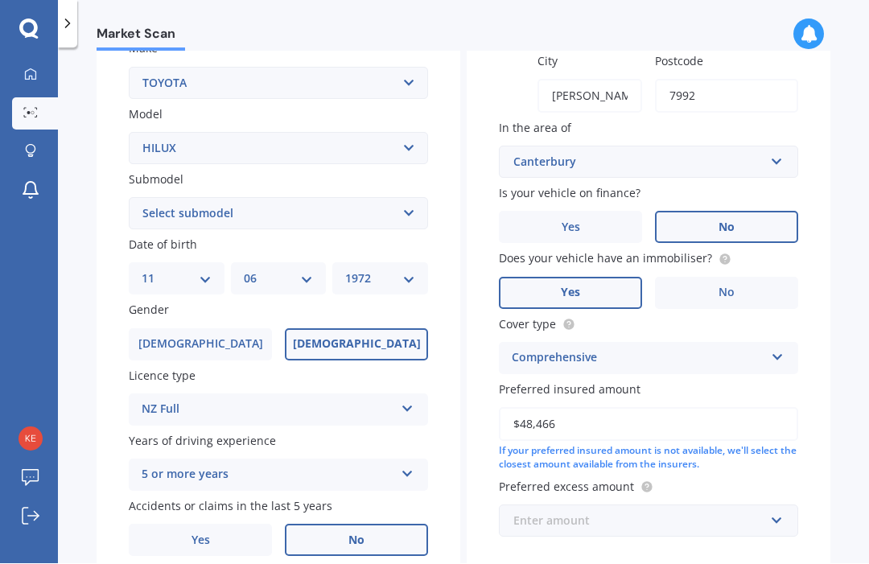
click at [768, 506] on input "text" at bounding box center [642, 521] width 285 height 31
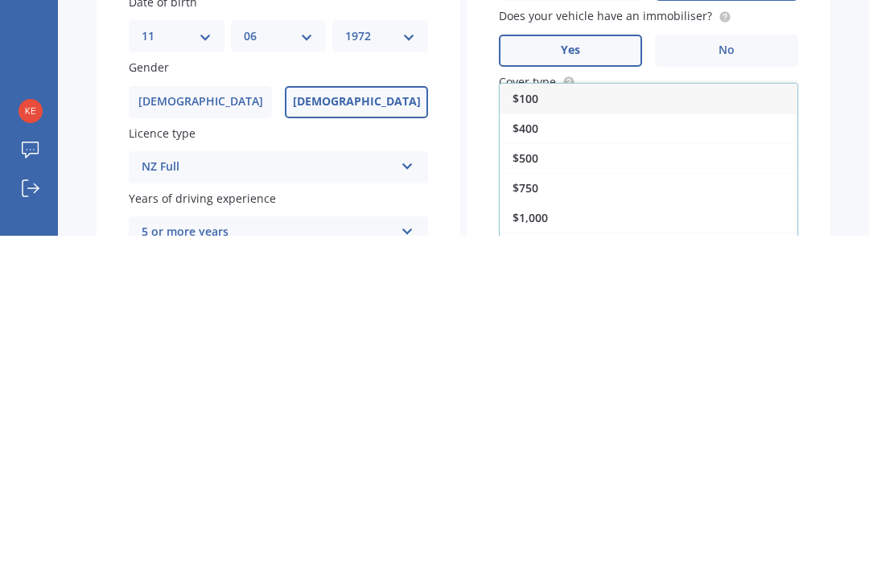
scroll to position [227, 0]
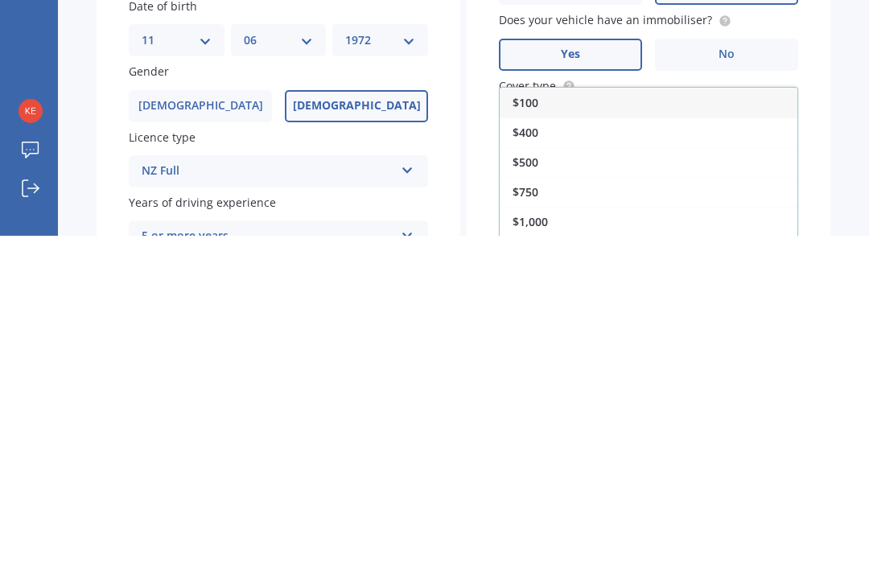
click at [539, 475] on div "$500" at bounding box center [648, 490] width 298 height 30
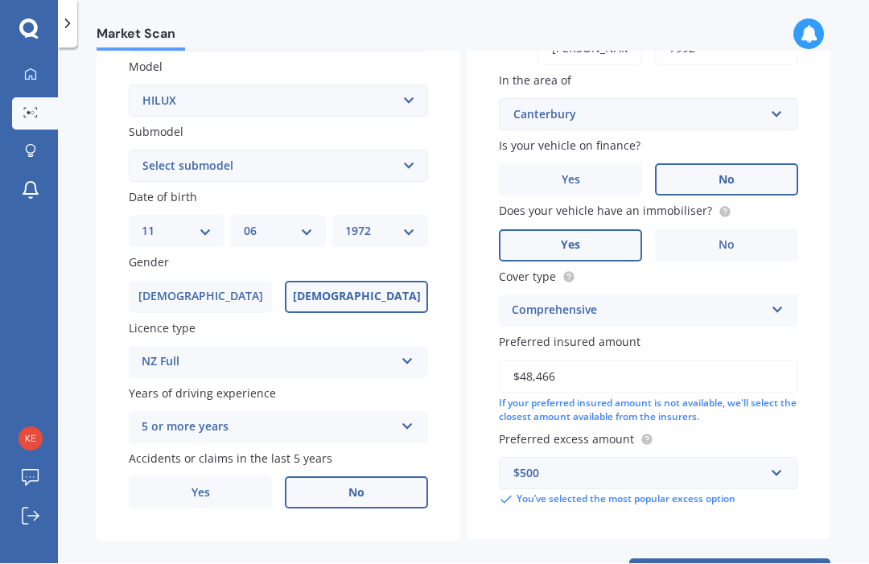
scroll to position [363, 0]
click at [749, 560] on button "Next" at bounding box center [729, 575] width 201 height 31
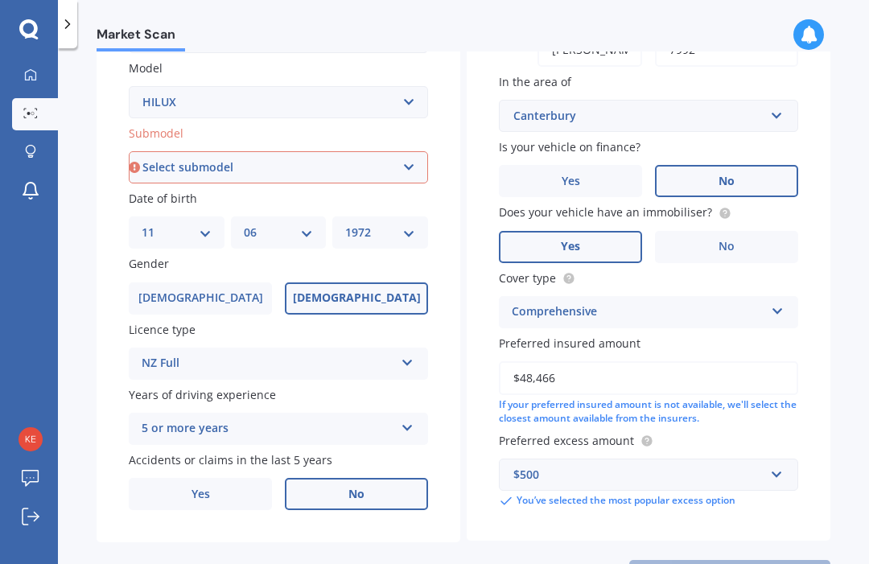
click at [408, 151] on select "Select submodel (All other) Diesel Diesel 4WD Petrol 4WD SR TD DC 2.8D/6AT/UT S…" at bounding box center [278, 167] width 299 height 32
click at [411, 151] on select "Select submodel (All other) Diesel Diesel 4WD Petrol 4WD SR TD DC 2.8D/6AT/UT S…" at bounding box center [278, 167] width 299 height 32
select select "[PERSON_NAME]"
click at [857, 308] on div "Market Scan Vehicle Market Scan 70 % We just need a few more details to provide…" at bounding box center [463, 309] width 811 height 516
click at [772, 560] on button "Next" at bounding box center [729, 575] width 201 height 31
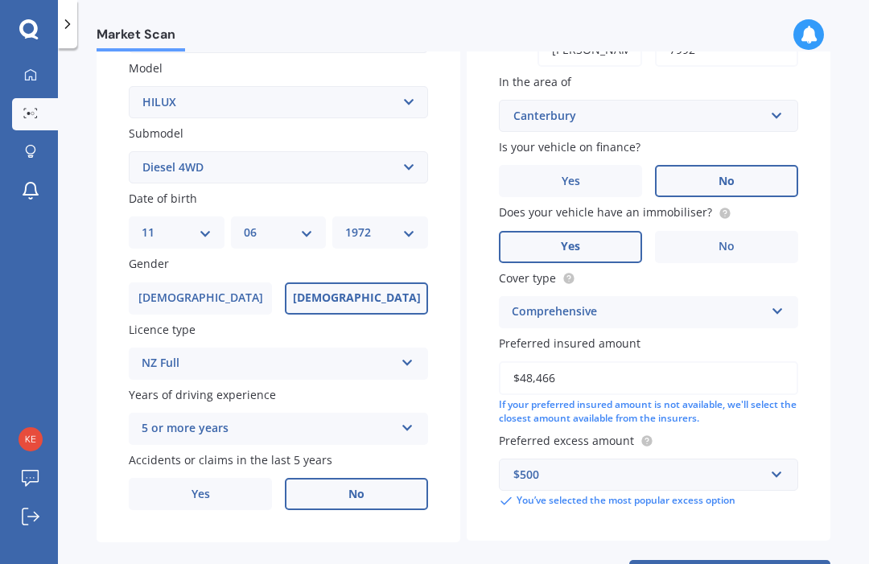
select select "11"
select select "06"
select select "1972"
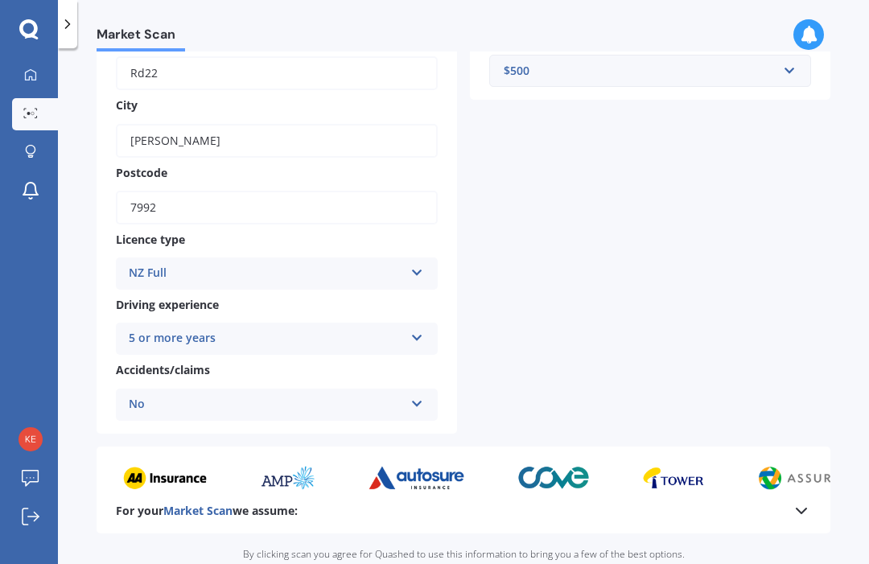
scroll to position [444, 0]
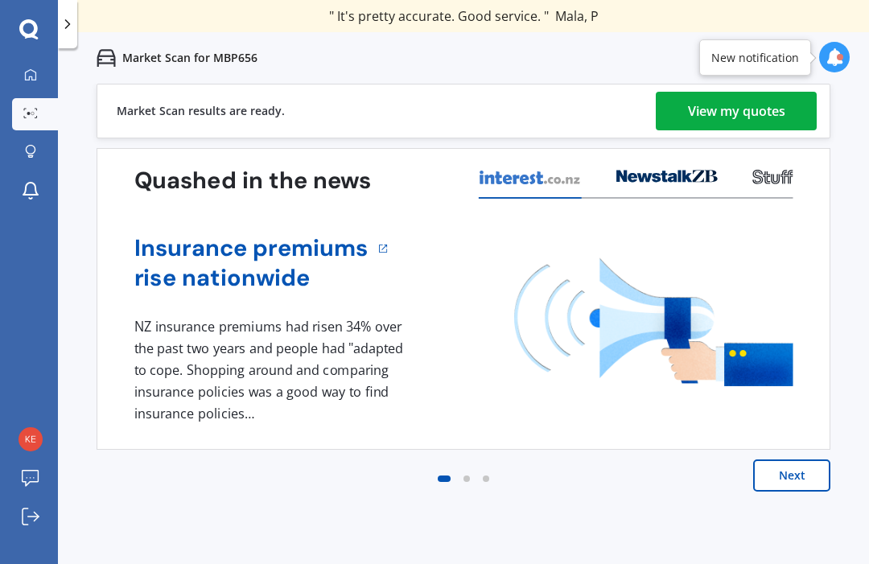
click at [758, 116] on div "View my quotes" at bounding box center [736, 111] width 97 height 39
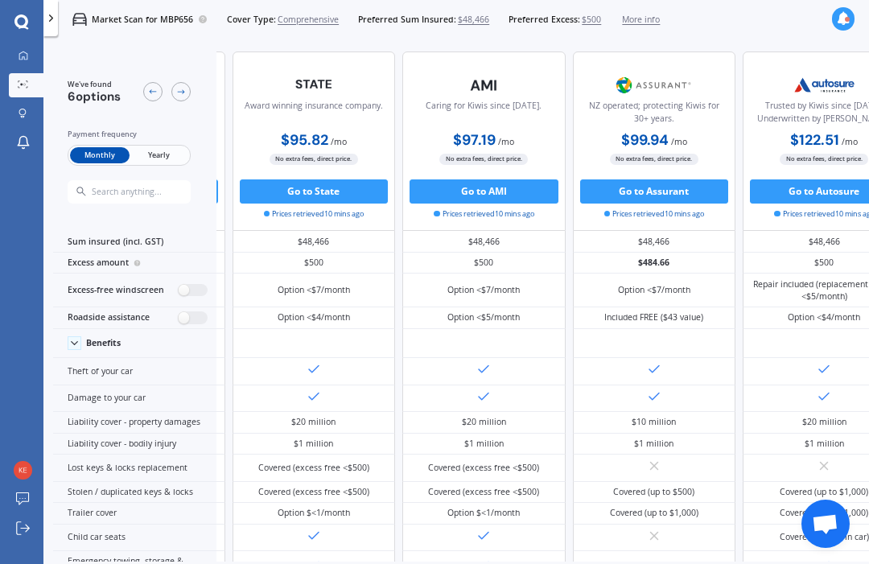
scroll to position [0, 429]
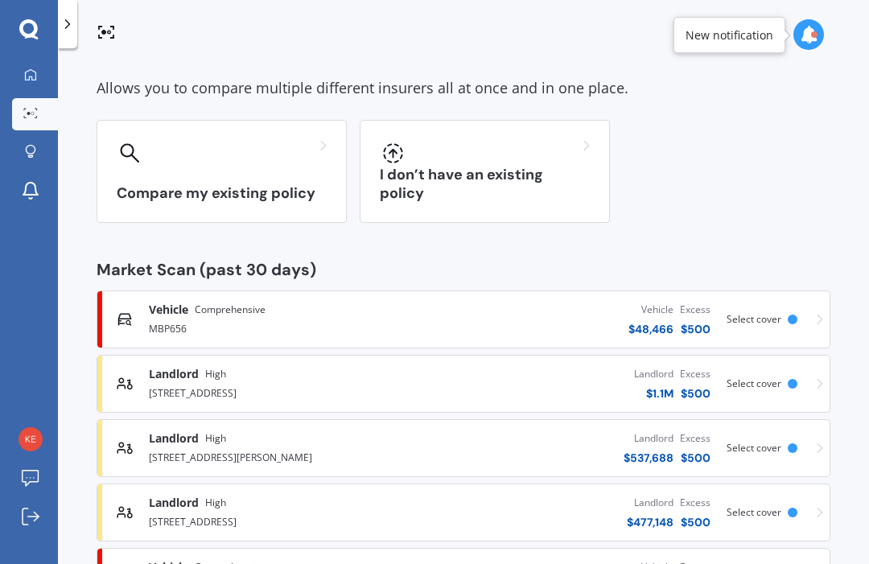
scroll to position [66, 0]
click at [753, 511] on span "Select cover" at bounding box center [753, 512] width 55 height 14
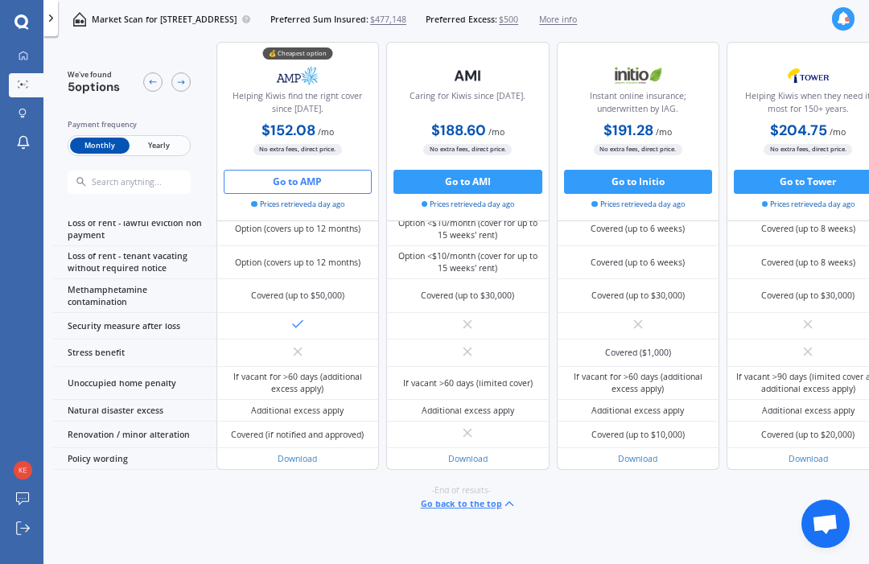
scroll to position [1194, 0]
